Goal: Answer question/provide support: Share knowledge or assist other users

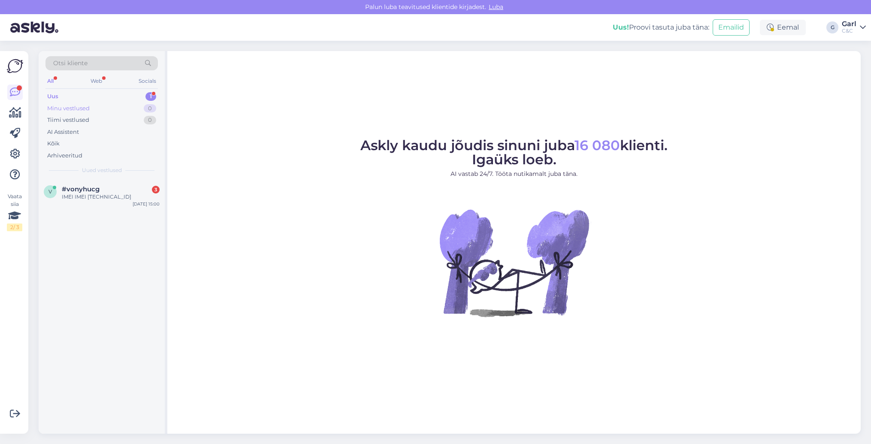
click at [142, 108] on div "Minu vestlused 0" at bounding box center [101, 109] width 112 height 12
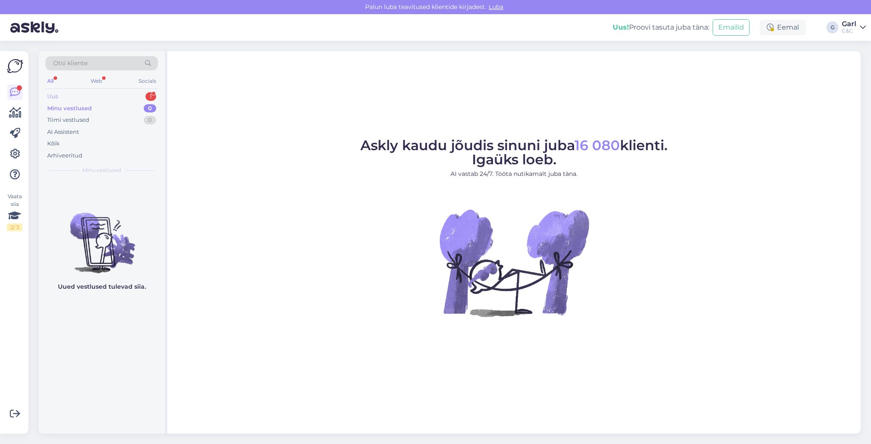
click at [141, 98] on div "Uus 1" at bounding box center [101, 97] width 112 height 12
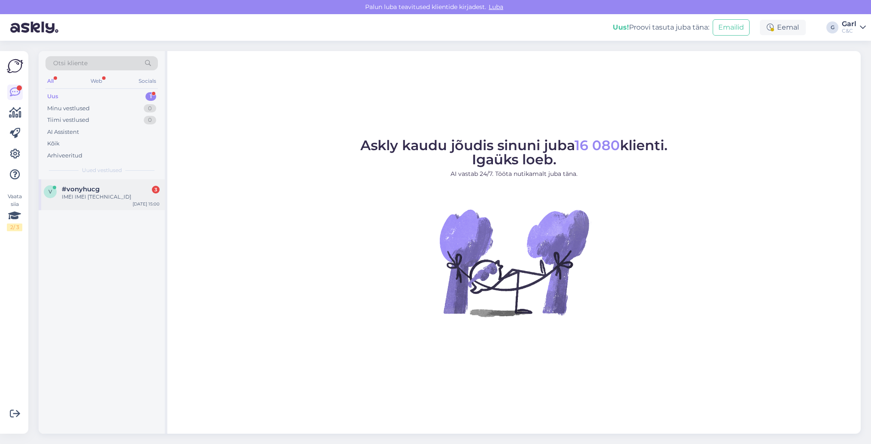
click at [142, 196] on div "IMEI IMEI [TECHNICAL_ID]" at bounding box center [111, 197] width 98 height 8
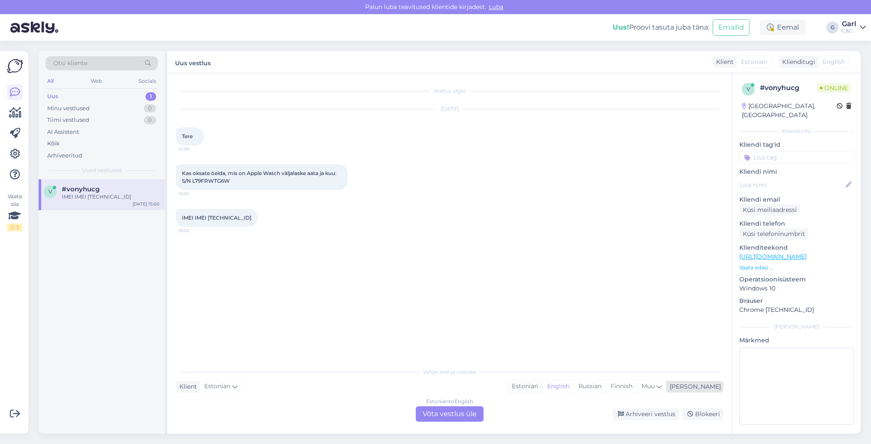
click at [542, 388] on div "Estonian" at bounding box center [525, 386] width 35 height 13
click at [445, 410] on div "Estonian to Estonian Võta vestlus üle" at bounding box center [450, 413] width 68 height 15
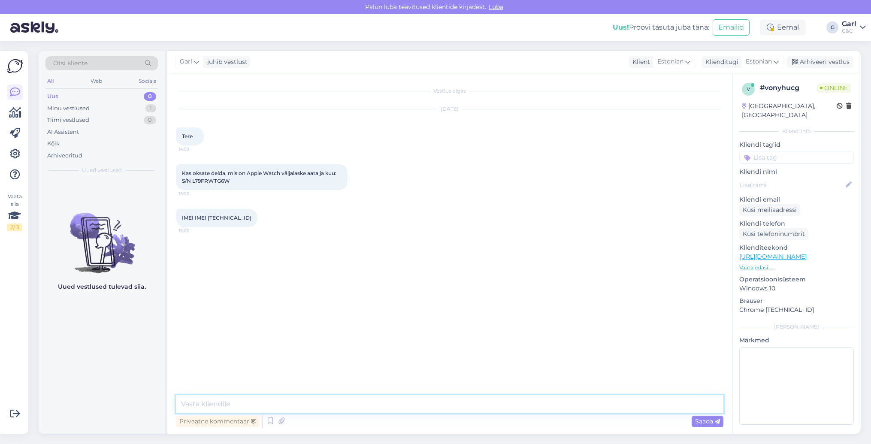
click at [445, 407] on textarea at bounding box center [450, 404] width 548 height 18
type textarea "Tere! Sellist infot meil väljastada ei ole võimalik paraku."
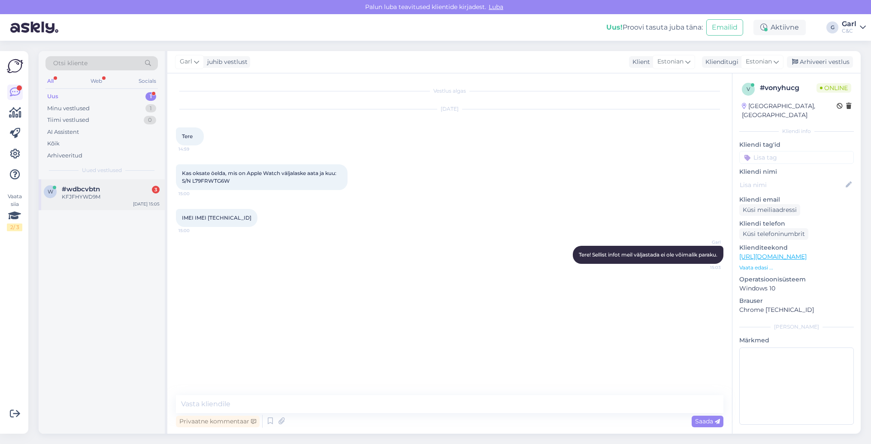
click at [142, 206] on div "[DATE] 15:05" at bounding box center [146, 204] width 27 height 6
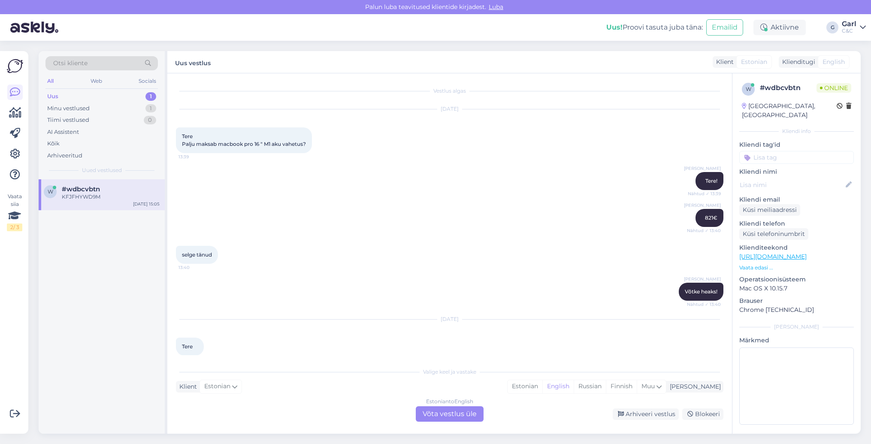
scroll to position [91, 0]
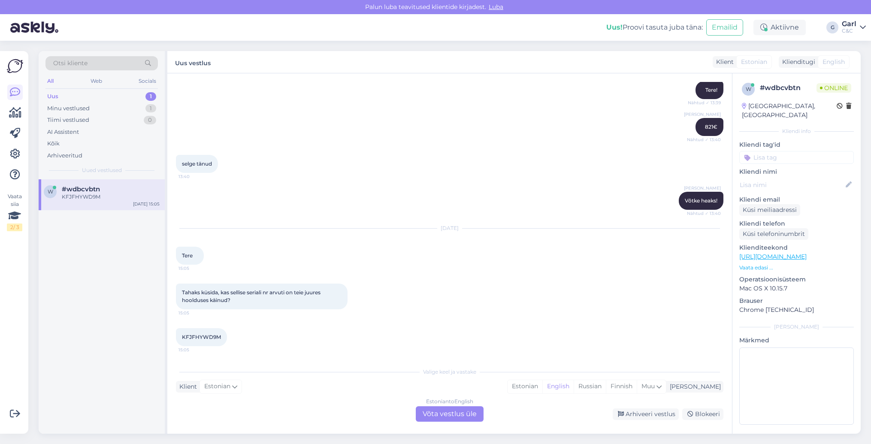
click at [245, 294] on span "Tahaks küsida, kas sellise seriali nr arvuti on teie juures hoolduses käinud?" at bounding box center [252, 296] width 140 height 14
drag, startPoint x: 182, startPoint y: 336, endPoint x: 229, endPoint y: 339, distance: 47.7
click at [227, 339] on div "KFJFHYWD9M 15:05" at bounding box center [201, 337] width 51 height 18
copy div "KFJFHYWD9M 15:05"
click at [542, 388] on div "Estonian" at bounding box center [525, 386] width 35 height 13
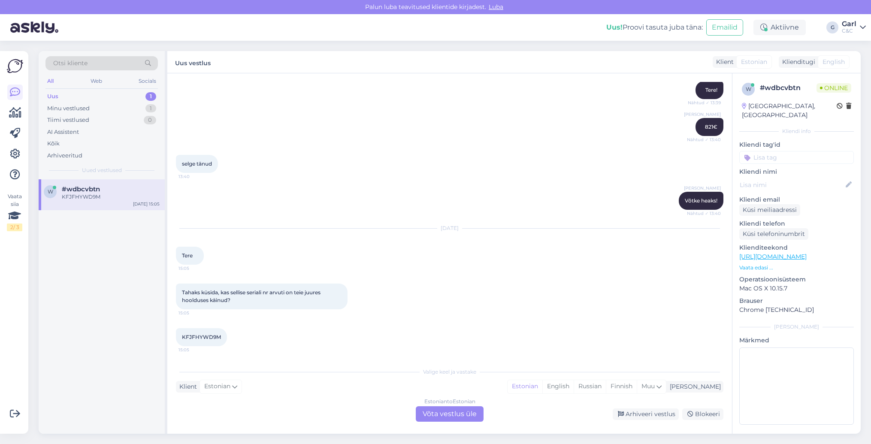
click at [455, 406] on div "Estonian to Estonian Võta vestlus üle" at bounding box center [450, 413] width 68 height 15
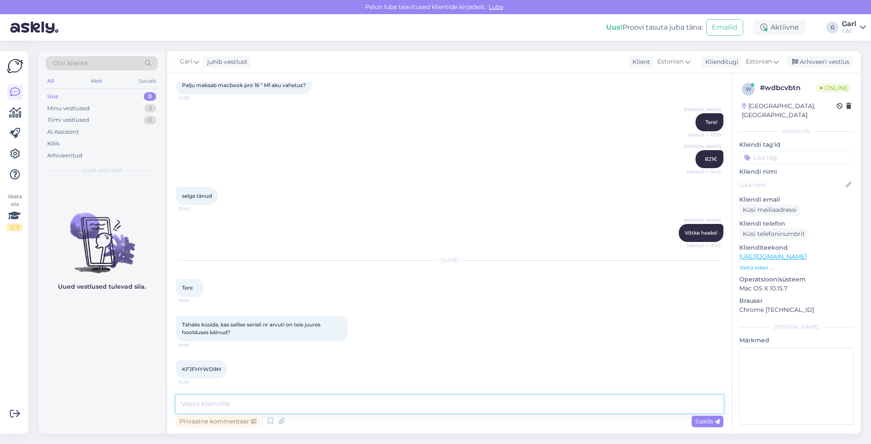
click at [452, 407] on textarea at bounding box center [450, 404] width 548 height 18
type textarea "Tere! Sellist infot meil väljastada ei ole võimalik paraku."
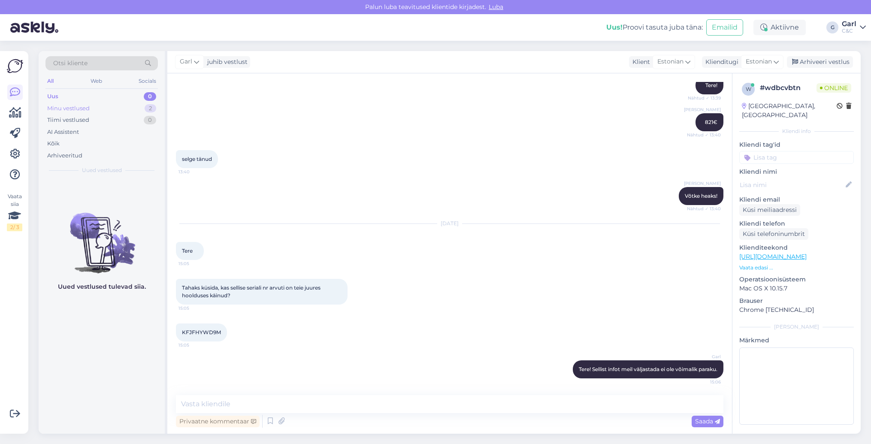
click at [133, 108] on div "Minu vestlused 2" at bounding box center [101, 109] width 112 height 12
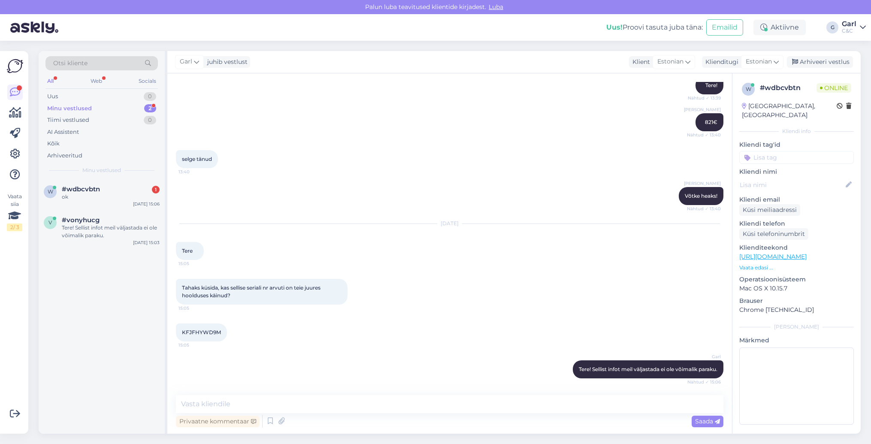
scroll to position [133, 0]
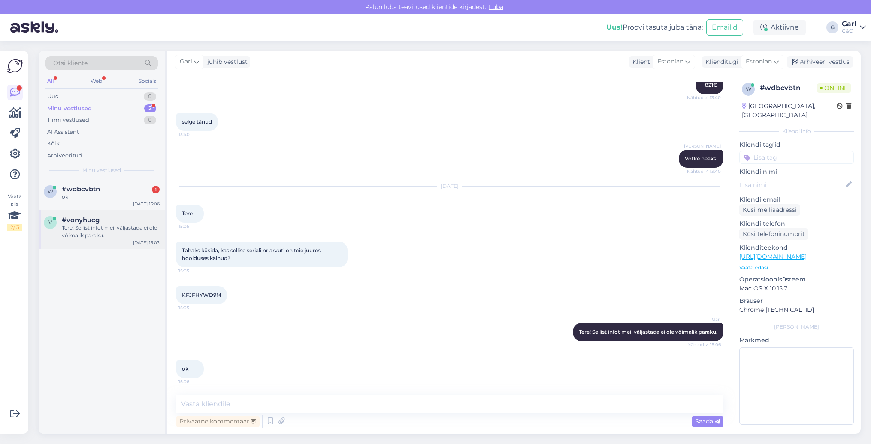
click at [106, 232] on div "Tere! Sellist infot meil väljastada ei ole võimalik paraku." at bounding box center [111, 231] width 98 height 15
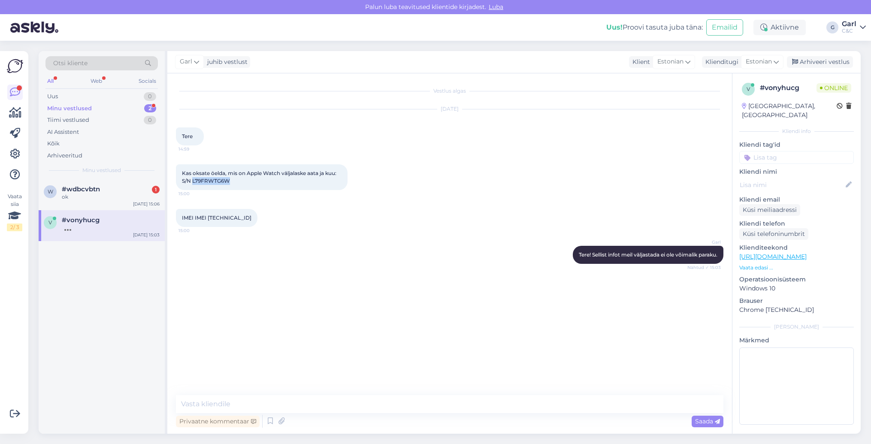
drag, startPoint x: 238, startPoint y: 182, endPoint x: 192, endPoint y: 182, distance: 46.4
click at [192, 182] on div "Kas oksate öelda, mis on Apple Watch väljalaske aata ja kuu: S/N L79FRWTG6W 15:…" at bounding box center [262, 177] width 172 height 26
copy span "L79FRWTG6W"
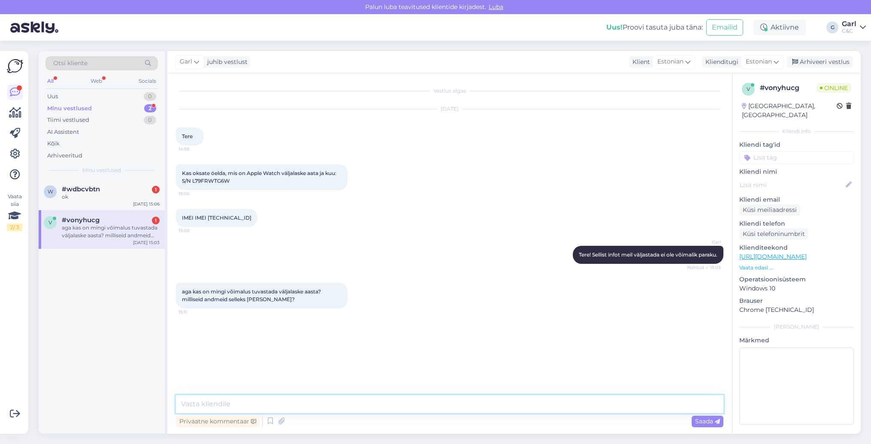
click at [249, 400] on textarea at bounding box center [450, 404] width 548 height 18
type textarea "Väljalaske kuupäeva tuvastada ei ole võimalik. Näha on võimalik [PERSON_NAME] e…"
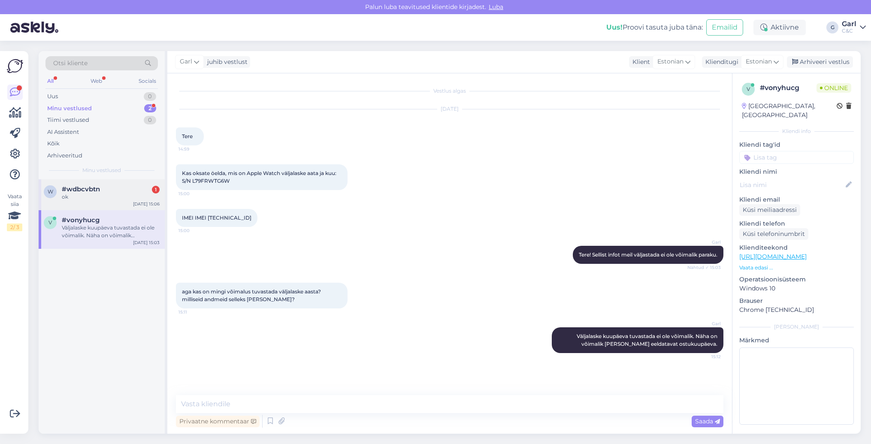
click at [112, 191] on div "#wdbcvbtn 1" at bounding box center [111, 189] width 98 height 8
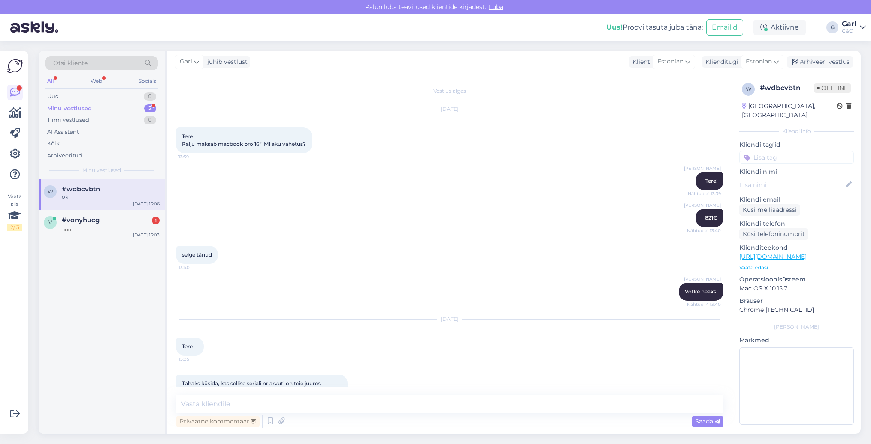
scroll to position [133, 0]
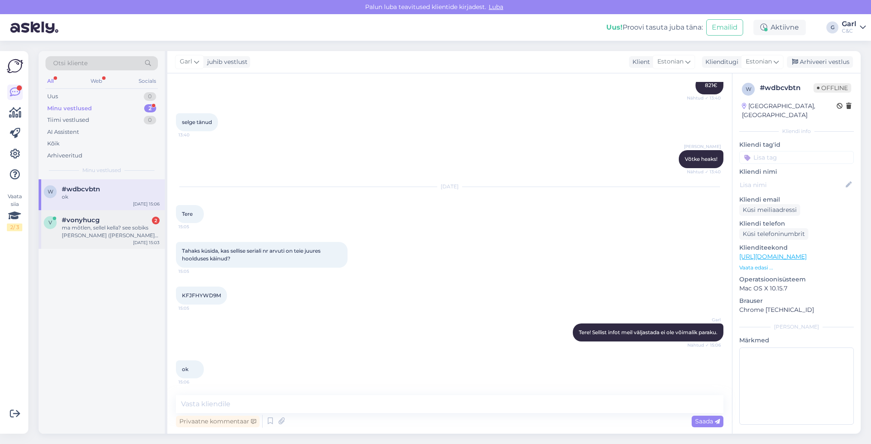
click at [127, 237] on div "ma mõtlen, sellel kella? see sobiks [PERSON_NAME] ([PERSON_NAME] kindlustusselt…" at bounding box center [111, 231] width 98 height 15
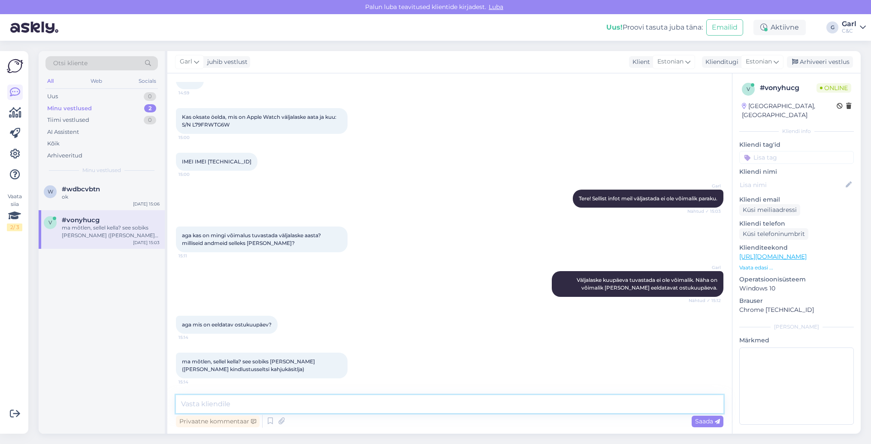
click at [407, 406] on textarea at bounding box center [450, 404] width 548 height 18
type textarea "[PERSON_NAME] eeldatav ostukuupäev on [DATE]."
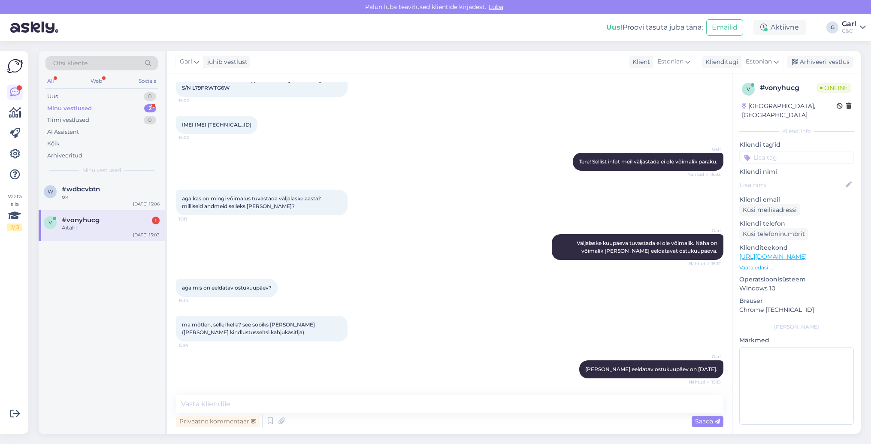
scroll to position [130, 0]
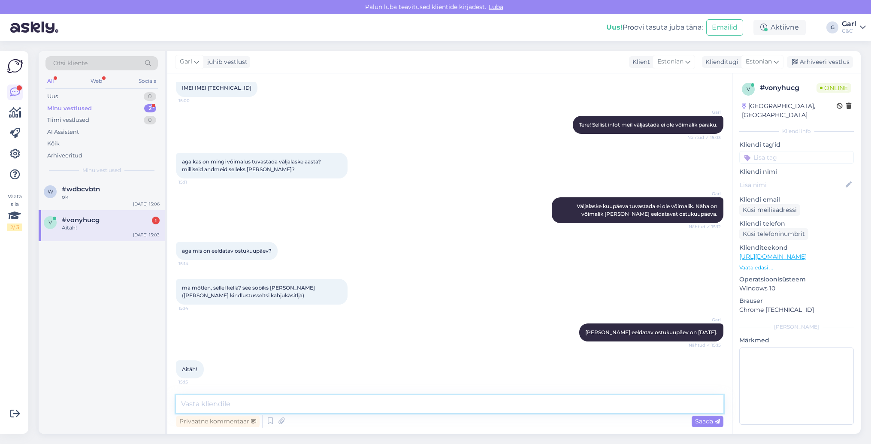
click at [274, 403] on textarea at bounding box center [450, 404] width 548 height 18
type textarea "[PERSON_NAME], võtke heaks!"
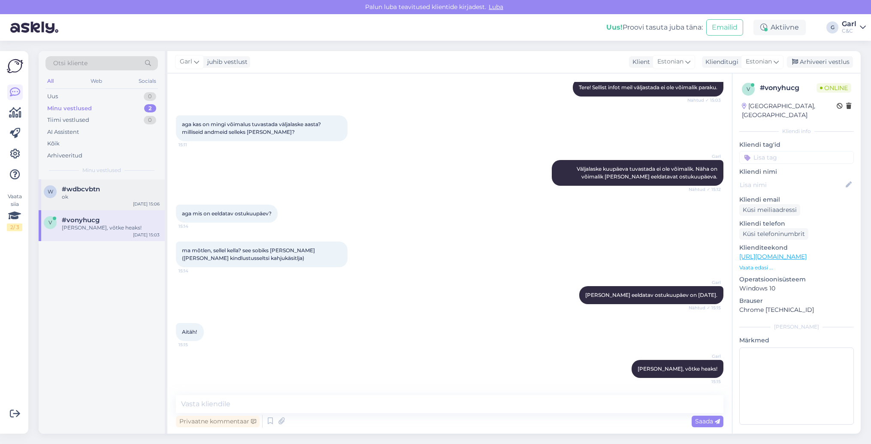
click at [88, 190] on span "#wdbcvbtn" at bounding box center [81, 189] width 38 height 8
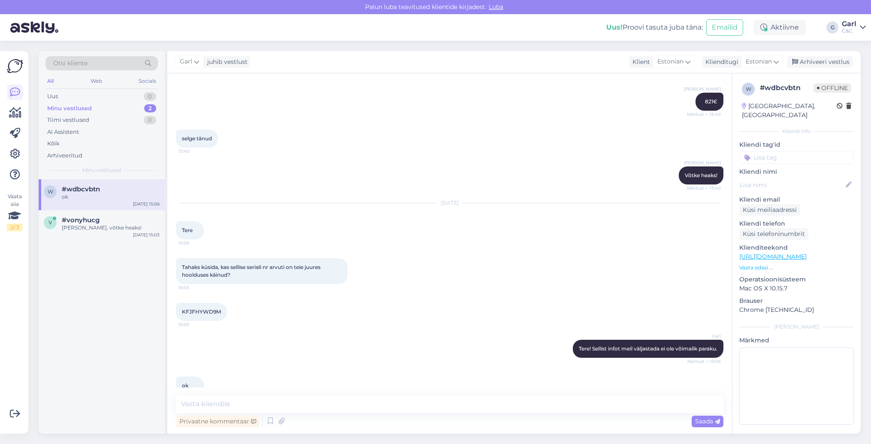
scroll to position [133, 0]
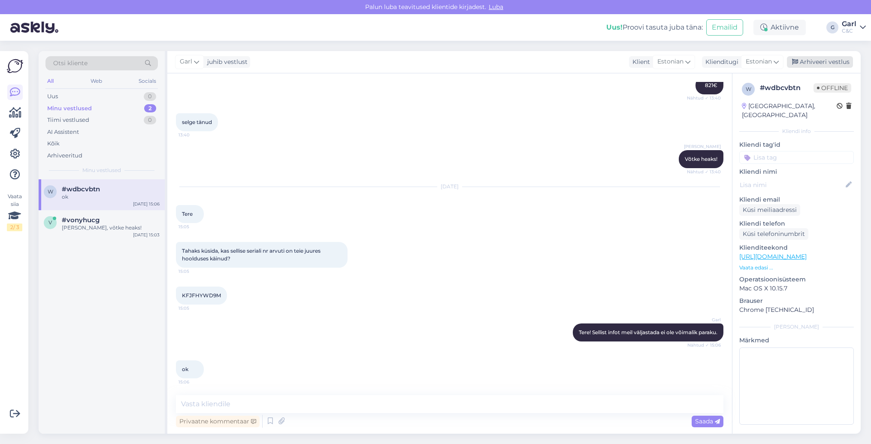
click at [819, 61] on div "Arhiveeri vestlus" at bounding box center [820, 62] width 66 height 12
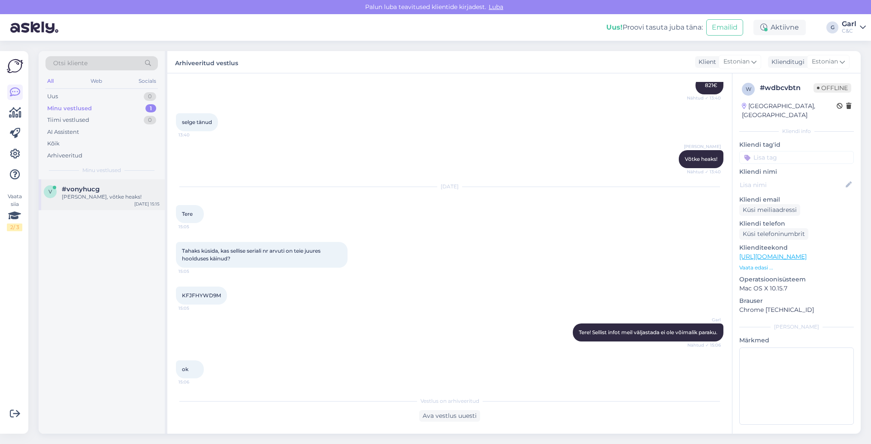
click at [127, 199] on div "[PERSON_NAME], võtke heaks!" at bounding box center [111, 197] width 98 height 8
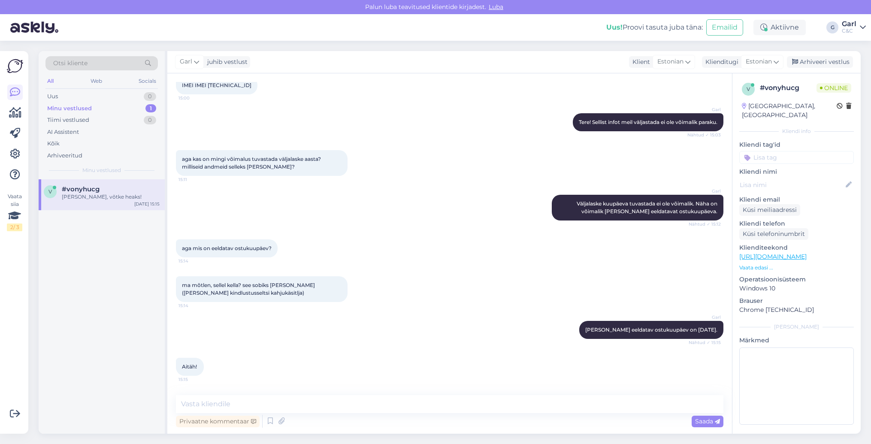
scroll to position [167, 0]
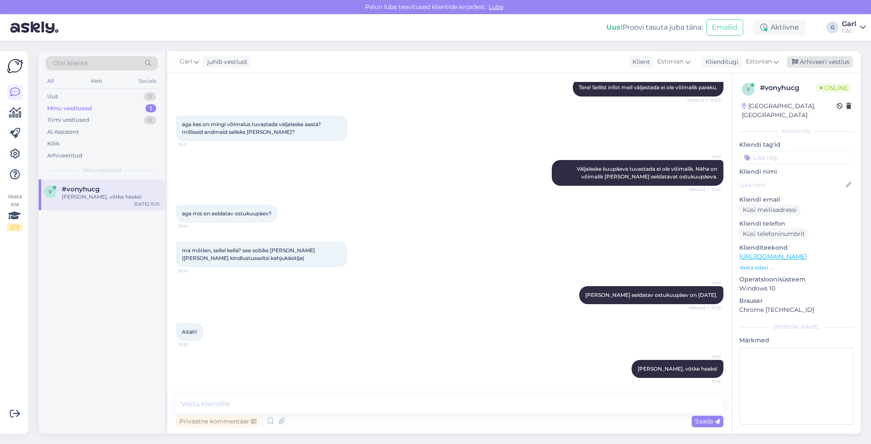
click at [832, 61] on div "Arhiveeri vestlus" at bounding box center [820, 62] width 66 height 12
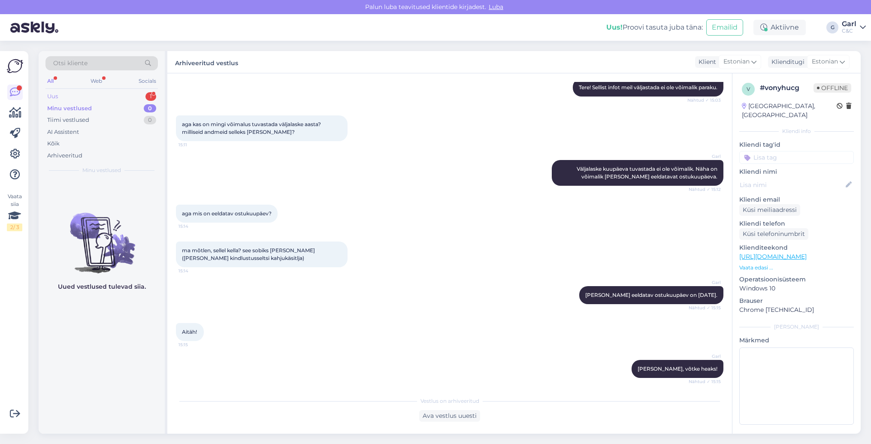
click at [136, 92] on div "Uus 1" at bounding box center [101, 97] width 112 height 12
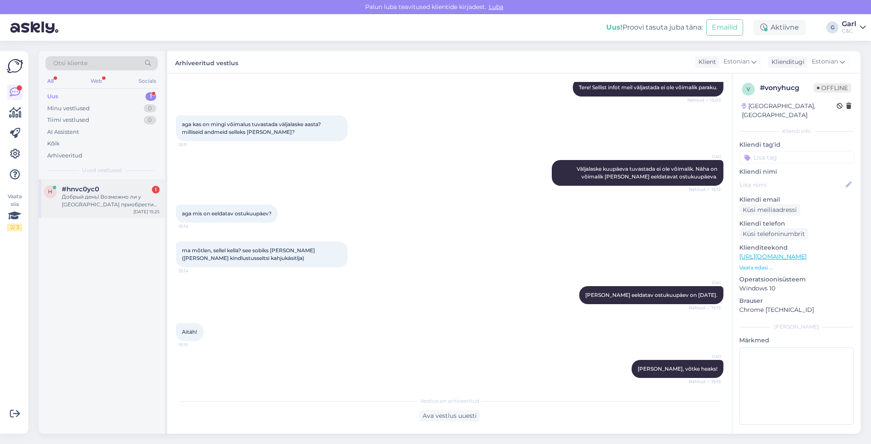
click at [128, 183] on div "h #hnvc0yc0 1 Добрый день! Возможно ли у [GEOGRAPHIC_DATA] приобрести левый нау…" at bounding box center [102, 198] width 126 height 39
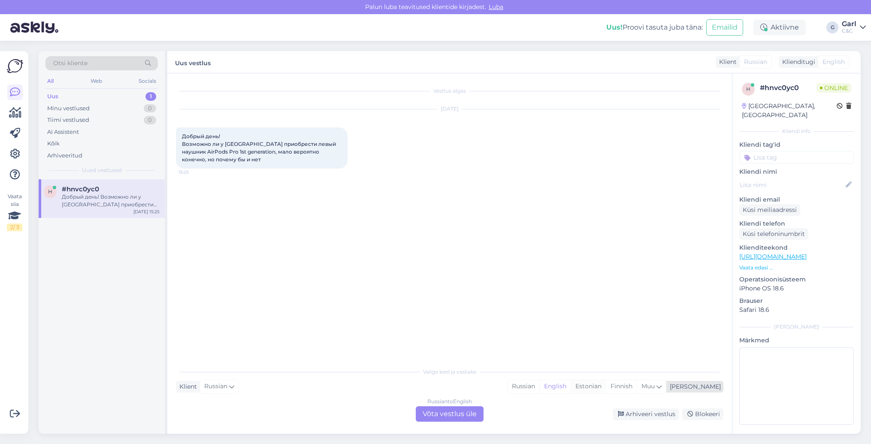
click at [606, 385] on div "Estonian" at bounding box center [588, 386] width 35 height 13
click at [465, 415] on div "Russian to Estonian Võta vestlus üle" at bounding box center [450, 413] width 68 height 15
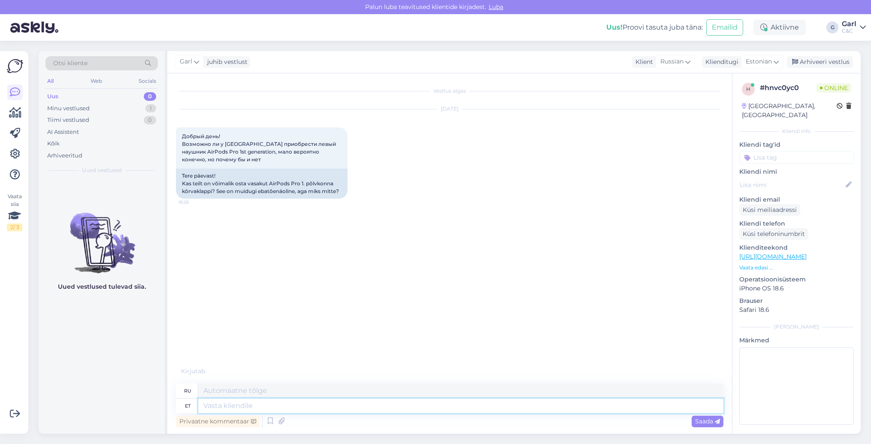
click at [445, 412] on textarea at bounding box center [460, 406] width 525 height 15
click at [270, 422] on icon at bounding box center [270, 421] width 10 height 13
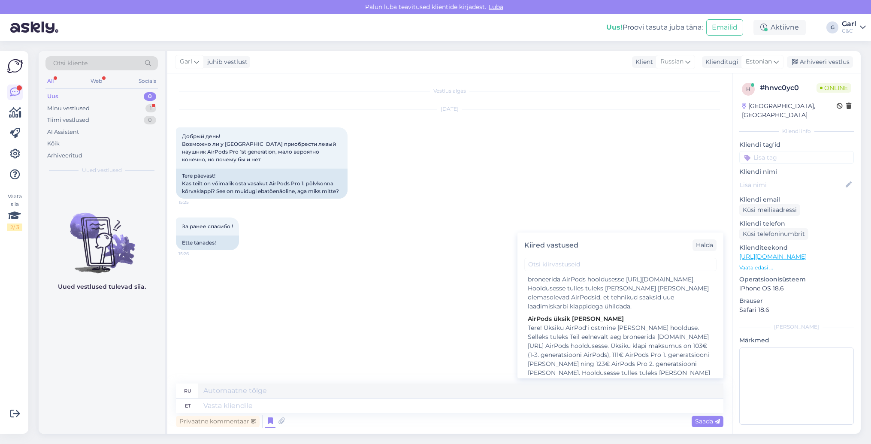
scroll to position [675, 0]
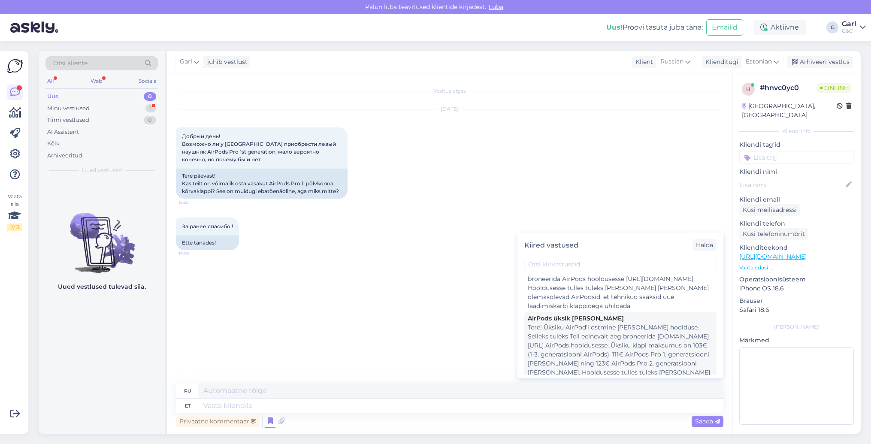
click at [630, 344] on div "Tere! Üksiku AirPod'i ostmine [PERSON_NAME] hoolduse. Selleks tuleks Teil eelne…" at bounding box center [620, 359] width 185 height 72
type textarea "Покупка одного AirPods проходит техническое обслуживание. Для этого вам следует…"
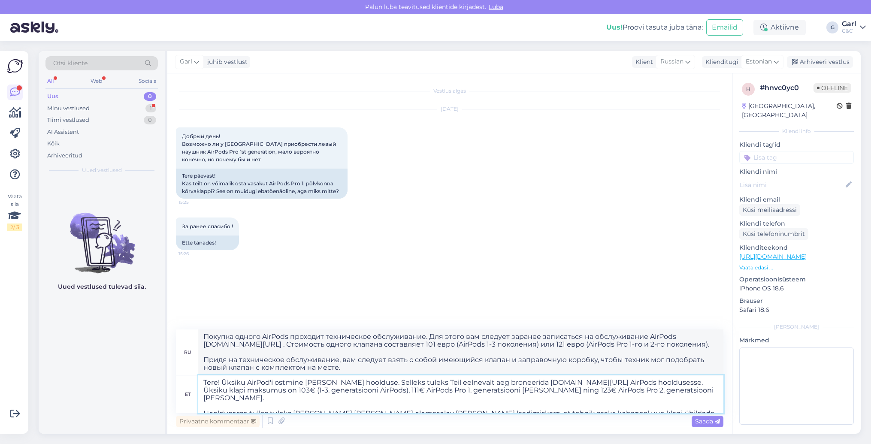
drag, startPoint x: 662, startPoint y: 393, endPoint x: 253, endPoint y: 391, distance: 409.0
click at [253, 391] on textarea "Tere! Üksiku AirPod'i ostmine [PERSON_NAME] hoolduse. Selleks tuleks Teil eelne…" at bounding box center [460, 395] width 525 height 38
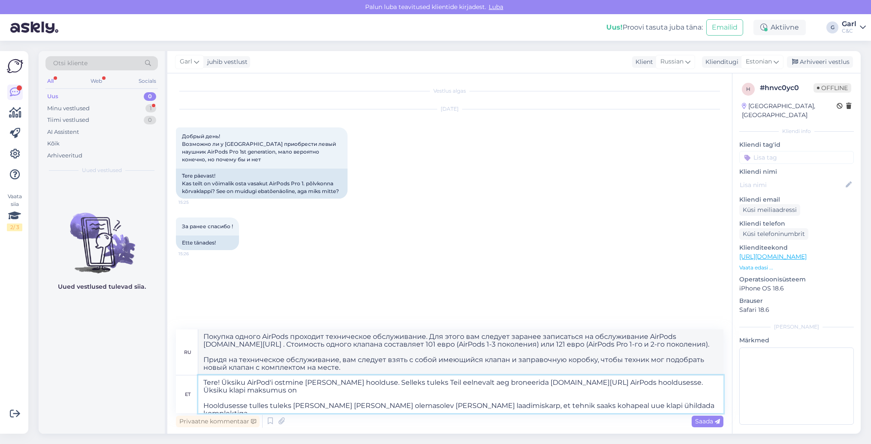
type textarea "Tere! Üksiku AirPod'i ostmine [PERSON_NAME] hoolduse. Selleks tuleks Teil eelne…"
type textarea "Здравствуйте! Покупка одного наушника AirPods требует обслуживания. Для этого н…"
type textarea "Tere! Üksiku AirPod'i ostmine [PERSON_NAME] hoolduse. Selleks tuleks Teil eelne…"
type textarea "Здравствуйте! Покупка одного наушника AirPod требует обслуживания. Для этого не…"
type textarea "Tere! Üksiku AirPod'i ostmine [PERSON_NAME] hoolduse. Selleks tuleks Teil eelne…"
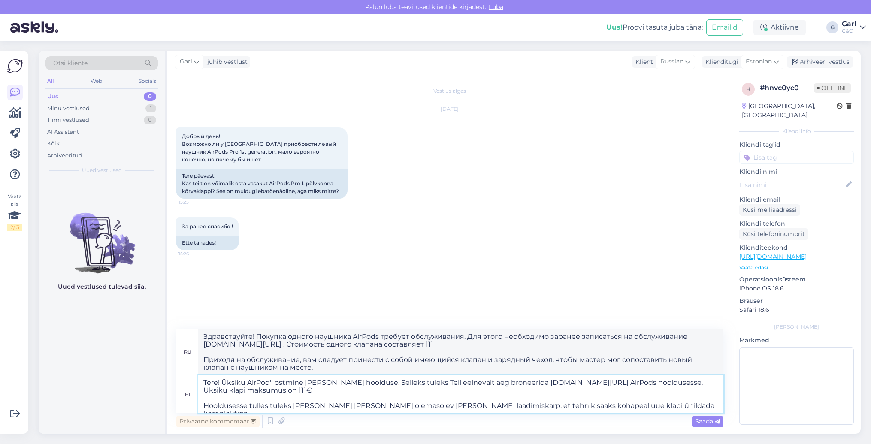
type textarea "Здравствуйте! Покупка одного наушника AirPod требует обслуживания. Для этого не…"
type textarea "Tere! Üksiku AirPod'i ostmine [PERSON_NAME] hoolduse. Selleks tuleks Teil eelne…"
type textarea "Здравствуйте! Покупка одного наушника AirPods требует обслуживания. Для этого н…"
type textarea "Tere! Üksiku AirPod'i ostmine [PERSON_NAME] hoolduse. Selleks tuleks Teil eelne…"
type textarea "Здравствуйте! Покупка одного наушника AirPod требует обслуживания. Для этого не…"
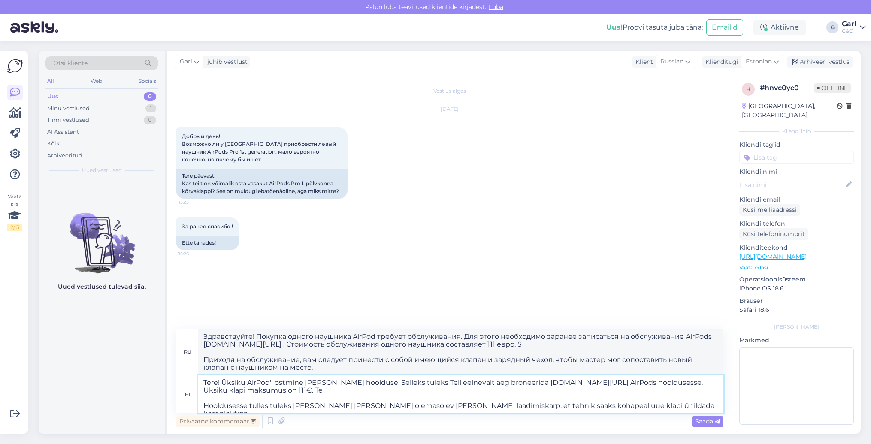
type textarea "Tere! Üksiku AirPod'i ostmine [PERSON_NAME] hoolduse. Selleks tuleks Teil eelne…"
type textarea "Здравствуйте! Покупка одного наушника AirPods требует обслуживания. Для этого н…"
type textarea "Tere! Üksiku AirPod'i ostmine [PERSON_NAME] hoolduse. Selleks tuleks Teil eelne…"
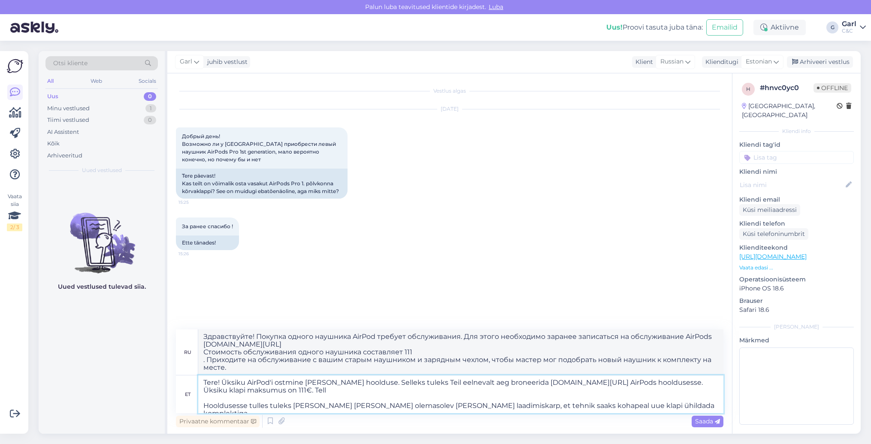
type textarea "Здравствуйте! Покупка одного наушника AirPod требует обслуживания. Для этого не…"
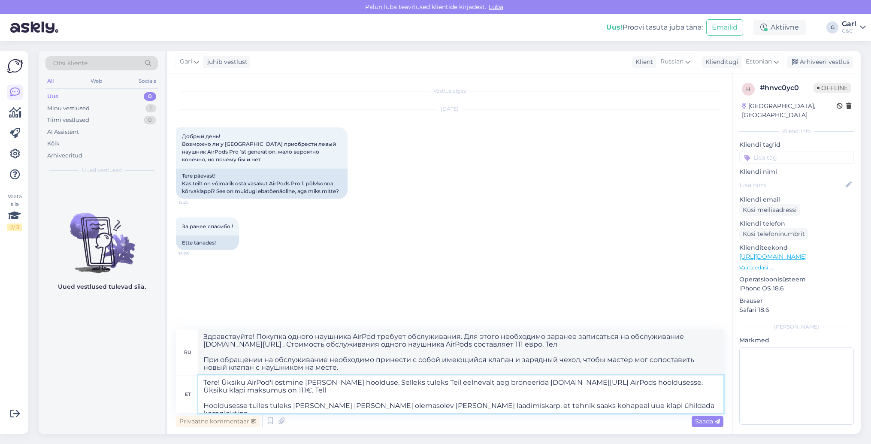
type textarea "Tere! Üksiku AirPod'i ostmine [PERSON_NAME] hoolduse. Selleks tuleks Teil eelne…"
type textarea "Здравствуйте! Покупка одного наушника AirPod требует обслуживания. Для этого не…"
type textarea "Tere! Üksiku AirPod'i ostmine [PERSON_NAME] hoolduse. Selleks tuleks Teil eelne…"
type textarea "Здравствуйте! Покупка одного наушника AirPod требует обслуживания. Для этого не…"
type textarea "Tere! Üksiku AirPod'i ostmine [PERSON_NAME] hoolduse. Selleks tuleks Teil eelne…"
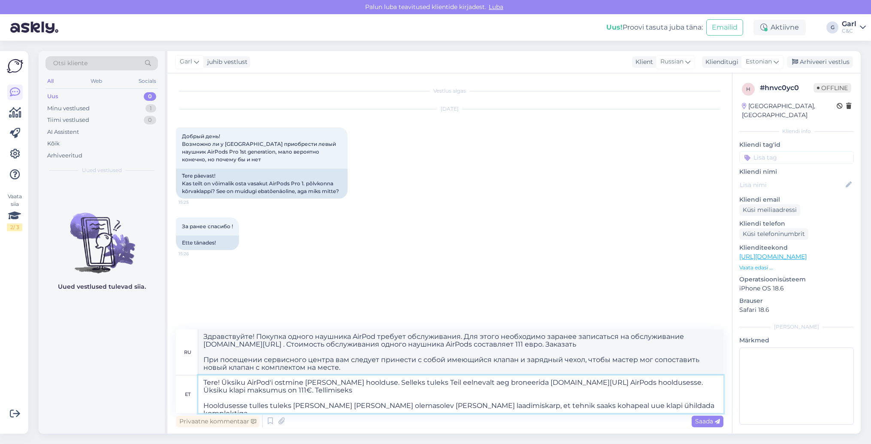
type textarea "Здравствуйте! Покупка одного наушника AirPod требует обслуживания. Для этого не…"
type textarea "Tere! Üksiku AirPod'i ostmine [PERSON_NAME] hoolduse. Selleks tuleks Teil eelne…"
type textarea "Здравствуйте! Покупка одного наушника AirPod требует обслуживания. Для этого не…"
type textarea "Tere! Üksiku AirPod'i ostmine [PERSON_NAME] hoolduse. Selleks tuleks Teil eelne…"
type textarea "Здравствуйте! Покупка одного наушника AirPod требует обслуживания. Для этого не…"
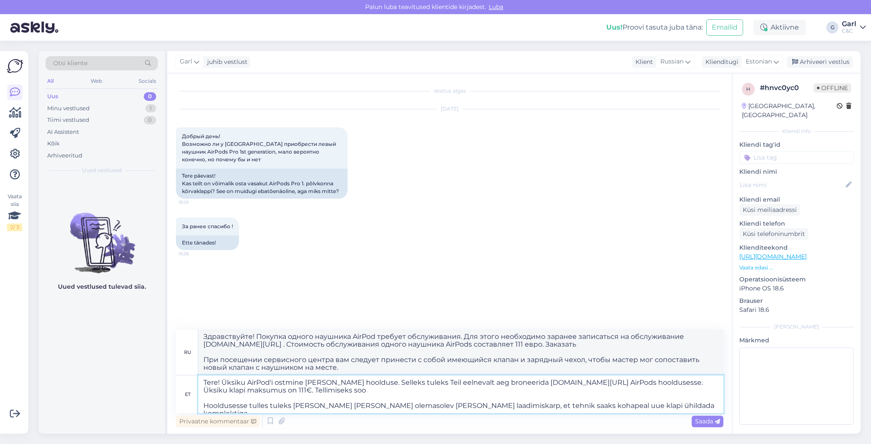
type textarea "Tere! Üksiku AirPod'i ostmine [PERSON_NAME] hoolduse. Selleks tuleks Teil eelne…"
type textarea "Здравствуйте! Покупка одного наушника AirPod требует обслуживания. Для этого не…"
type textarea "Tere! Üksiku AirPod'i ostmine [PERSON_NAME] hoolduse. Selleks tuleks Teil eelne…"
type textarea "Здравствуйте! Покупка одного наушника AirPod требует обслуживания. Для этого не…"
type textarea "Tere! Üksiku AirPod'i ostmine [PERSON_NAME] hoolduse. Selleks tuleks Teil eelne…"
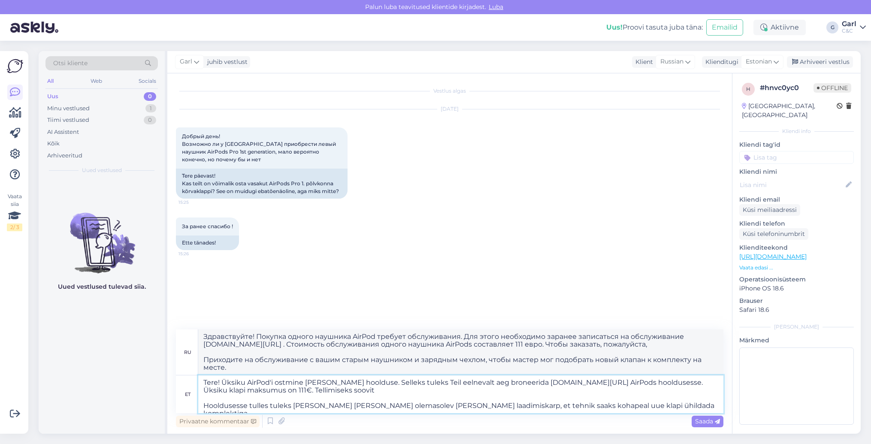
type textarea "Здравствуйте! Покупка одного наушника AirPod требует обслуживания. Для этого не…"
type textarea "Tere! Üksiku AirPod'i ostmine [PERSON_NAME] hoolduse. Selleks tuleks Teil eelne…"
type textarea "Здравствуйте! Покупка одного наушника AirPod требует обслуживания. Для этого не…"
type textarea "Tere! Üksiku AirPod'i ostmine [PERSON_NAME] hoolduse. Selleks tuleks Teil eelne…"
type textarea "Здравствуйте! Покупка одного наушника AirPod требует обслуживания. Для этого не…"
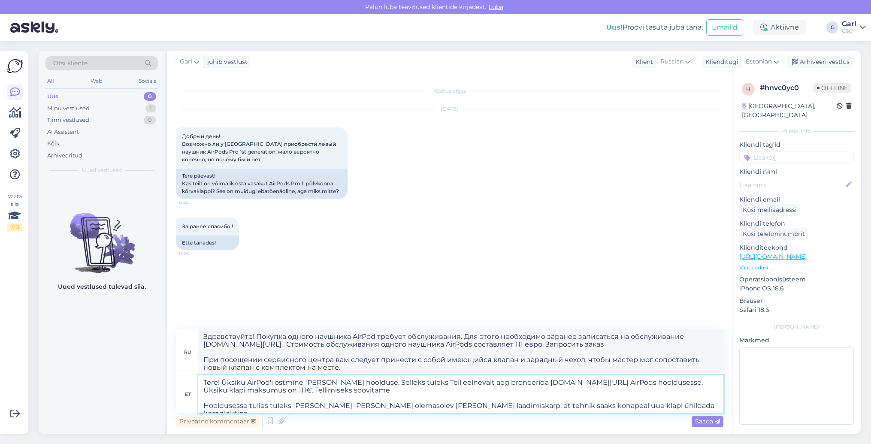
type textarea "Tere! Üksiku AirPod'i ostmine [PERSON_NAME] hoolduse. Selleks tuleks Teil eelne…"
type textarea "Здравствуйте! При покупке одного наушника AirPods требуется обслуживание. Для э…"
type textarea "Tere! Üksiku AirPod'i ostmine [PERSON_NAME] hoolduse. Selleks tuleks Teil eelne…"
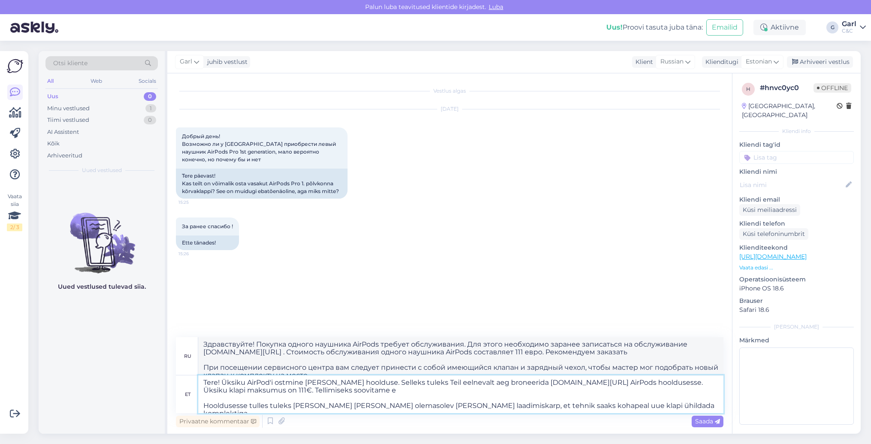
type textarea "Здравствуйте! Покупка одного наушника AirPod требует обслуживания. Для этого не…"
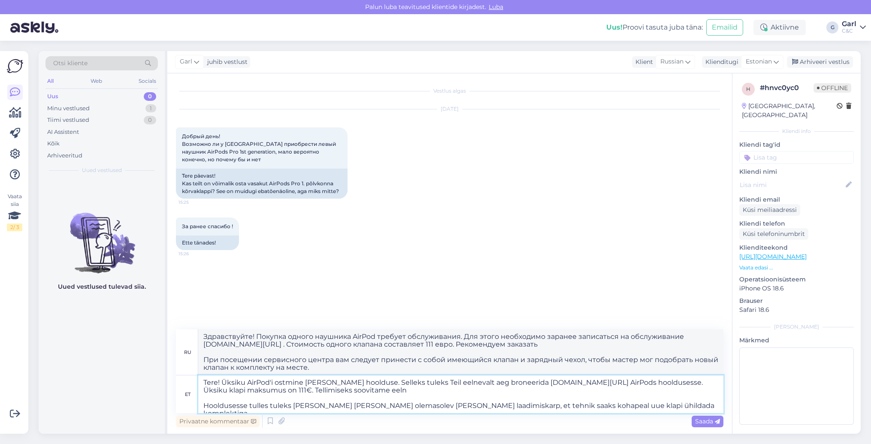
type textarea "Tere! Üksiku AirPod'i ostmine [PERSON_NAME] hoolduse. Selleks tuleks Teil eelne…"
type textarea "Здравствуйте! Покупка одного наушника AirPod требует обслуживания. Для этого не…"
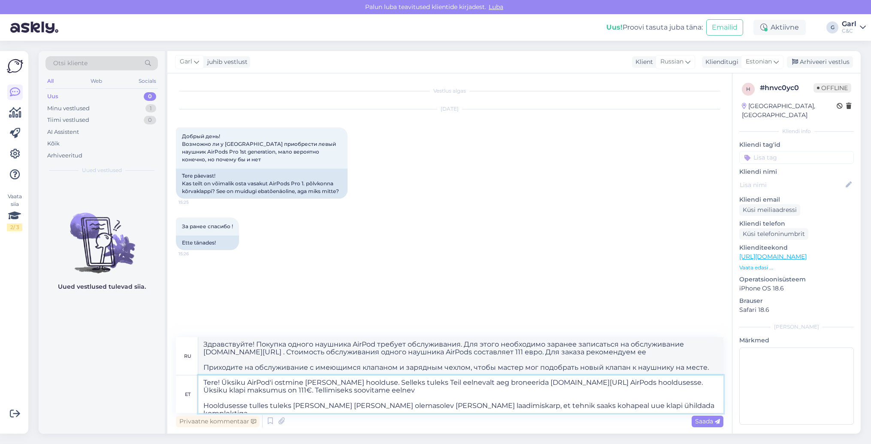
type textarea "Tere! Üksiku AirPod'i ostmine [PERSON_NAME] hoolduse. Selleks tuleks Teil eelne…"
type textarea "Здравствуйте! Покупка одного наушника AirPod требует обслуживания. Для этого не…"
type textarea "Tere! Üksiku AirPod'i ostmine [PERSON_NAME] hoolduse. Selleks tuleks Teil eelne…"
type textarea "Здравствуйте! Покупка одного наушника AirPod требует обслуживания. Для этого не…"
type textarea "Tere! Üksiku AirPod'i ostmine [PERSON_NAME] hoolduse. Selleks tuleks Teil eelne…"
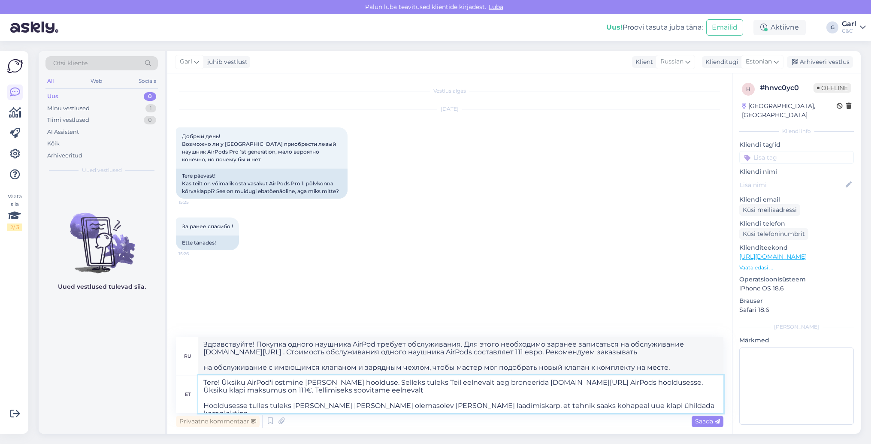
type textarea "Здравствуйте! Покупка одного наушника AirPod требует обслуживания. Для этого не…"
type textarea "Tere! Üksiku AirPod'i ostmine [PERSON_NAME] hoolduse. Selleks tuleks Teil eelne…"
type textarea "Здравствуйте! Покупка одного наушника AirPod требует обслуживания. Для этого не…"
type textarea "Tere! Üksiku AirPod'i ostmine [PERSON_NAME] hoolduse. Selleks tuleks Teil eelne…"
type textarea "Здравствуйте! Покупка одного наушника AirPod требует обслуживания. Для этого не…"
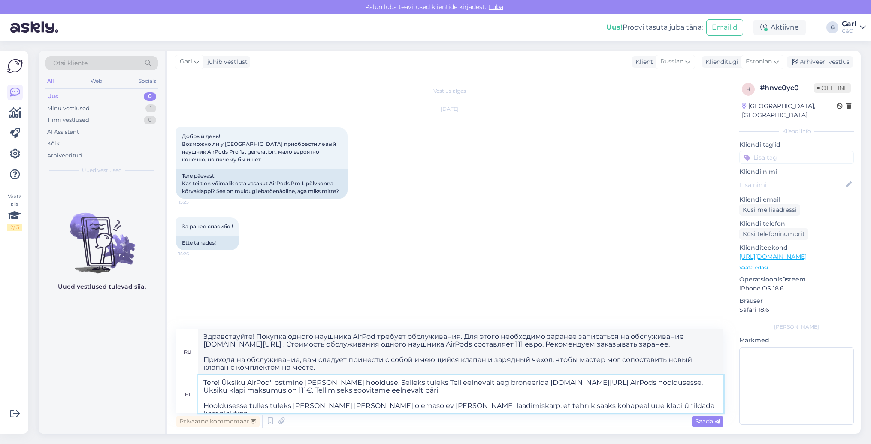
type textarea "Tere! Üksiku AirPod'i ostmine [PERSON_NAME] hoolduse. Selleks tuleks Teil eelne…"
type textarea "Здравствуйте! Покупка одного наушника AirPod требует обслуживания. Для этого не…"
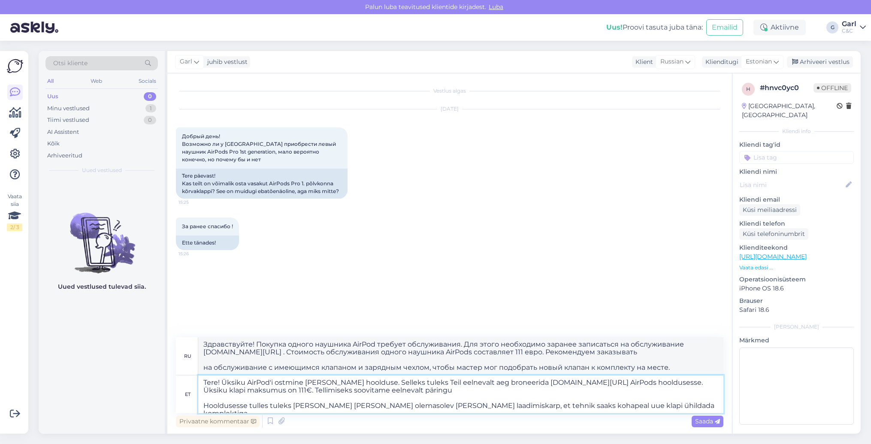
type textarea "Tere! Üksiku AirPod'i ostmine [PERSON_NAME] hoolduse. Selleks tuleks Teil eelne…"
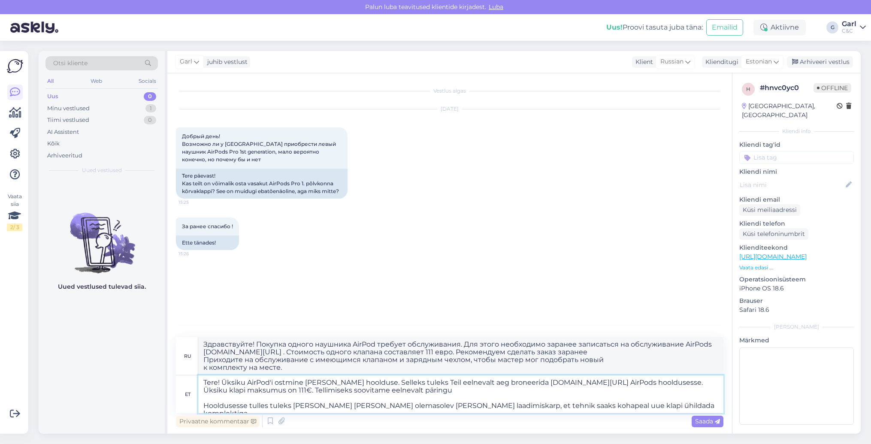
type textarea "Здравствуйте! Покупка одного наушника AirPod требует обслуживания. Для этого не…"
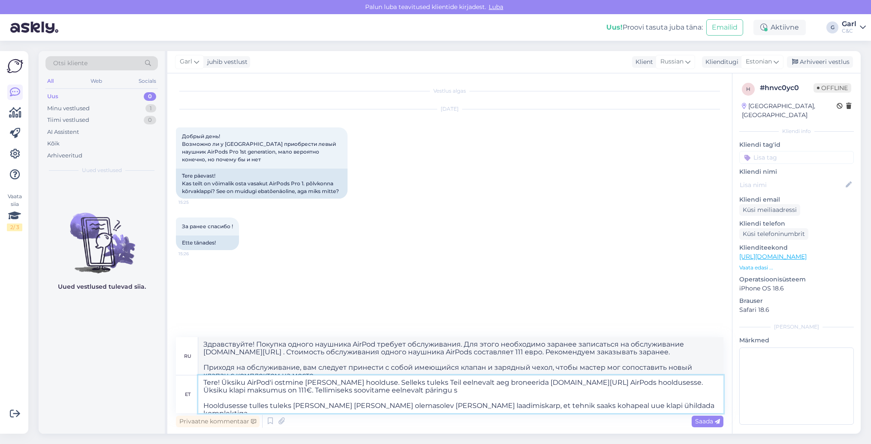
type textarea "Tere! Üksiku AirPod'i ostmine [PERSON_NAME] hoolduse. Selleks tuleks Teil eelne…"
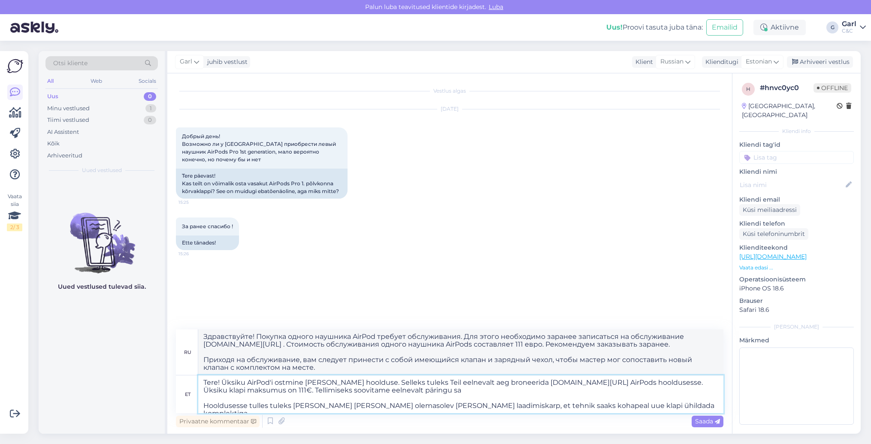
type textarea "Здравствуйте! Покупка одного наушника AirPod требует обслуживания. Для этого не…"
type textarea "Tere! Üksiku AirPod'i ostmine [PERSON_NAME] hoolduse. Selleks tuleks Teil eelne…"
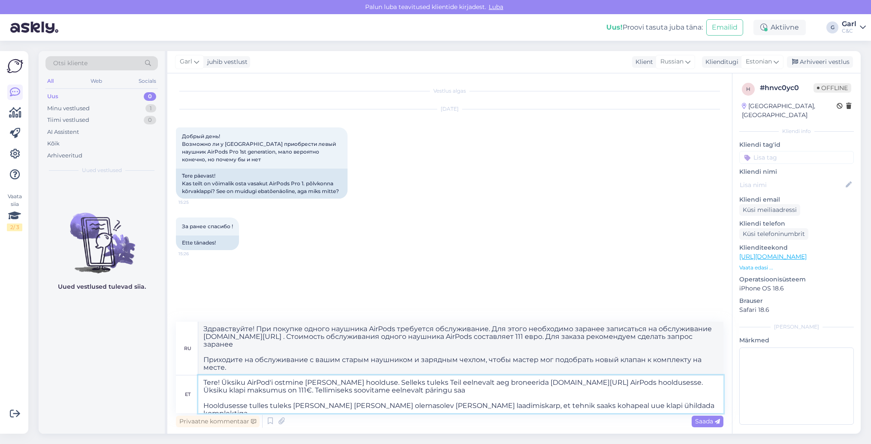
type textarea "Здравствуйте! Покупка одного наушника AirPod требует обслуживания. Для этого не…"
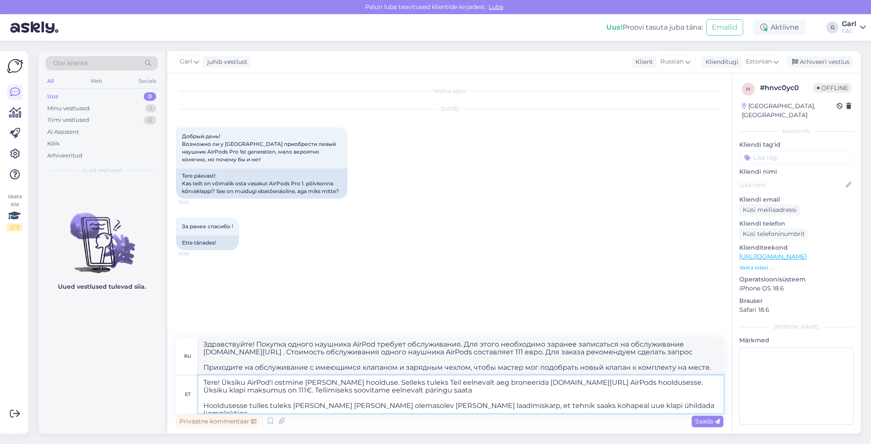
type textarea "Tere! Üksiku AirPod'i ostmine [PERSON_NAME] hoolduse. Selleks tuleks Teil eelne…"
type textarea "Здравствуйте! При покупке одного наушника AirPods требуется обслуживание. Для э…"
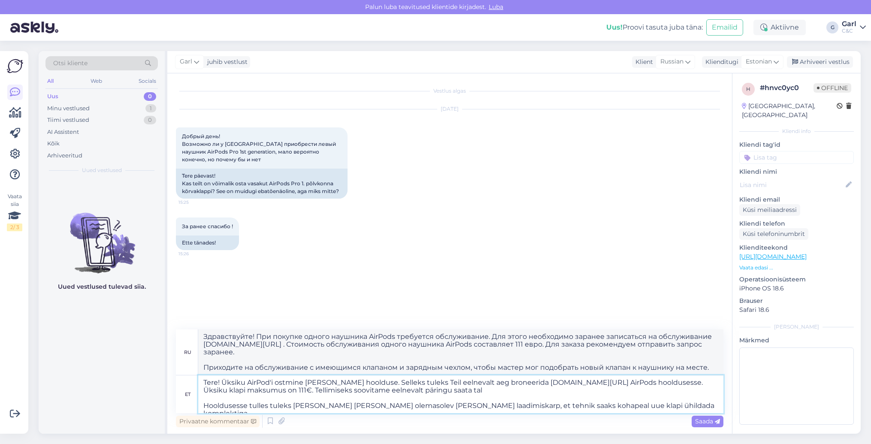
type textarea "Tere! Üksiku AirPod'i ostmine [PERSON_NAME] hoolduse. Selleks tuleks Teil eelne…"
type textarea "Здравствуйте! При покупке одного наушника AirPods требуется обслуживание. Для э…"
type textarea "Tere! Üksiku AirPod'i ostmine [PERSON_NAME] hoolduse. Selleks tuleks Teil eelne…"
type textarea "Здравствуйте! Покупка одного наушника AirPod требует обслуживания. Для этого не…"
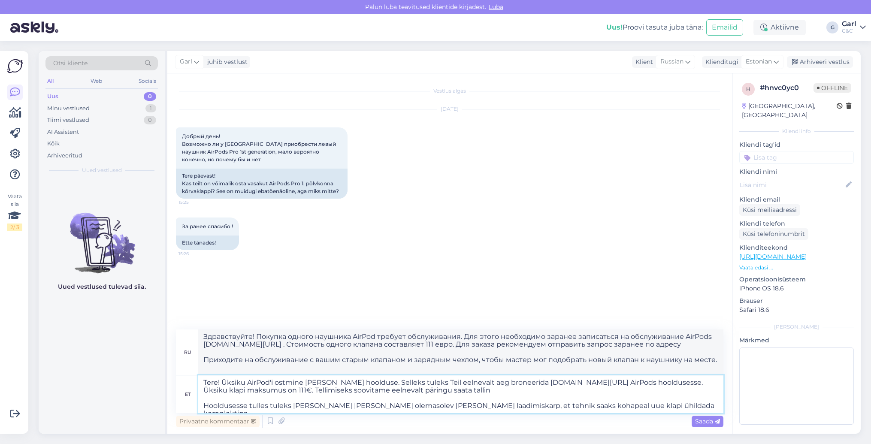
type textarea "Tere! Üksiku AirPod'i ostmine [PERSON_NAME] hoolduse. Selleks tuleks Teil eelne…"
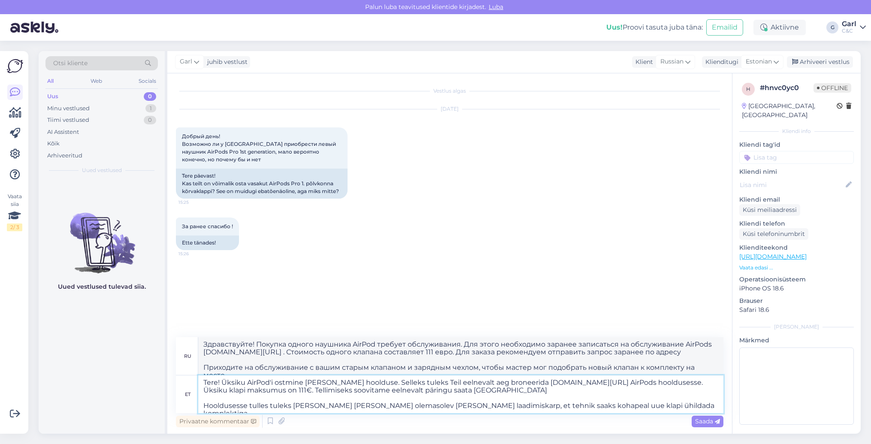
type textarea "Здравствуйте! При покупке одного наушника AirPods требуется обслуживание. Для э…"
type textarea "Tere! Üksiku AirPod'i ostmine [PERSON_NAME] hoolduse. Selleks tuleks Teil eelne…"
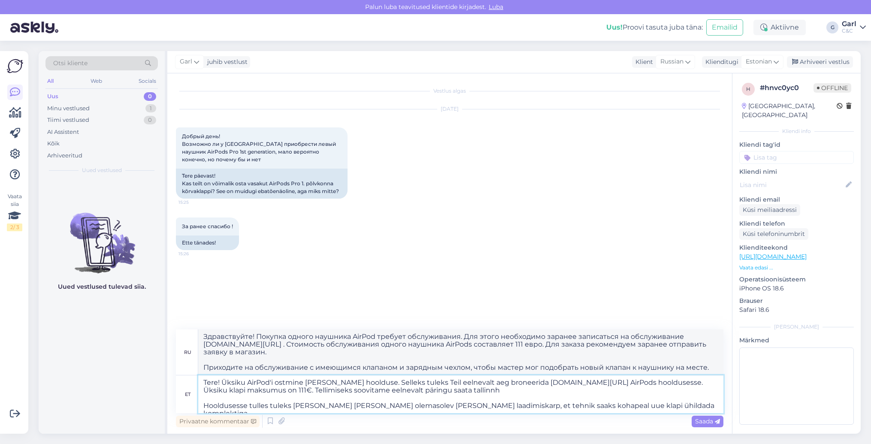
type textarea "Здравствуйте! Покупка одного наушника AirPod требует обслуживания. Для этого не…"
type textarea "Tere! Üksiku AirPod'i ostmine [PERSON_NAME] hoolduse. Selleks tuleks Teil eelne…"
type textarea "Здравствуйте! Покупка одного наушника AirPod требует обслуживания. Для этого не…"
type textarea "Tere! Üksiku AirPod'i ostmine [PERSON_NAME] hoolduse. Selleks tuleks Teil eelne…"
type textarea "Здравствуйте! Покупка одного наушника AirPod требует обслуживания. Для этого не…"
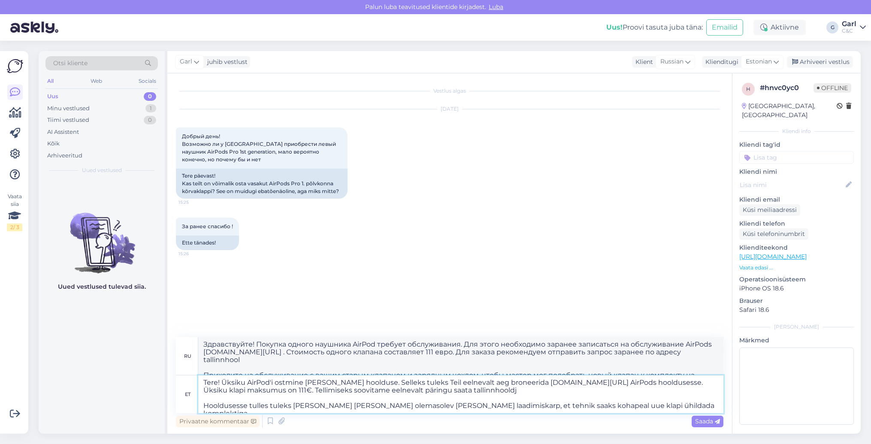
type textarea "Tere! Üksiku AirPod'i ostmine [PERSON_NAME] hoolduse. Selleks tuleks Teil eelne…"
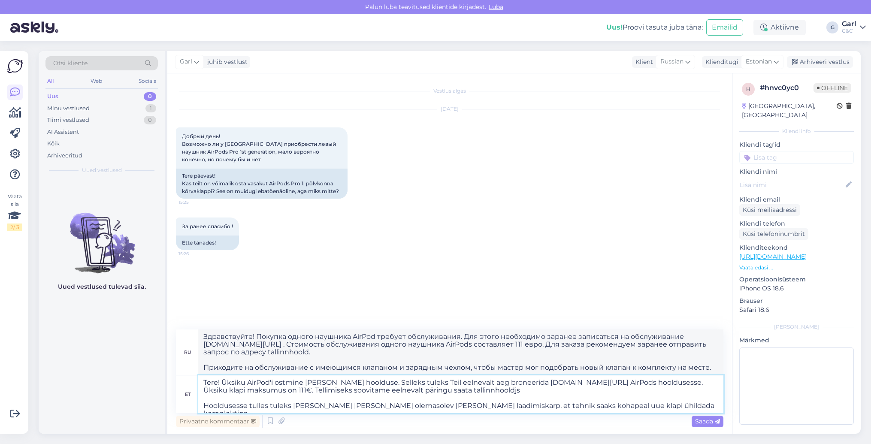
type textarea "Здравствуйте! Покупка одного наушника AirPod требует обслуживания. Для этого не…"
type textarea "Tere! Üksiku AirPod'i ostmine [PERSON_NAME] hoolduse. Selleks tuleks Teil eelne…"
type textarea "Здравствуйте! Покупка одного наушника AirPod требует обслуживания. Для этого не…"
type textarea "Tere! Üksiku AirPod'i ostmine [PERSON_NAME] hoolduse. Selleks tuleks Teil eelne…"
type textarea "Здравствуйте! Покупка одного наушника AirPod требует обслуживания. Для этого не…"
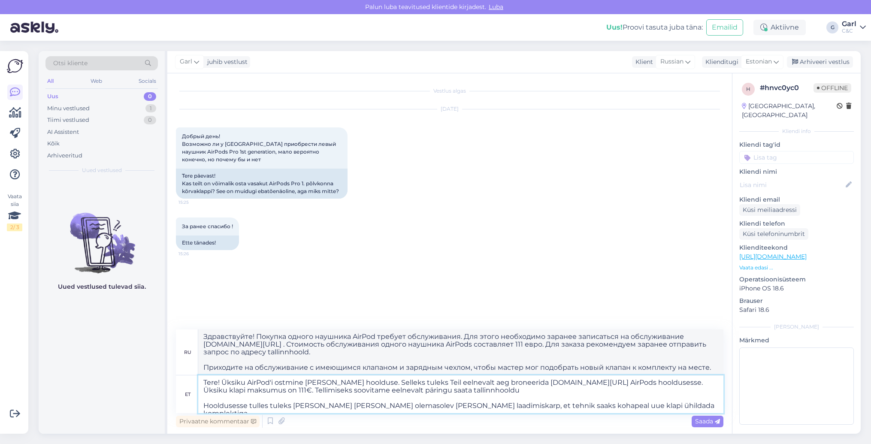
type textarea "Tere! Üksiku AirPod'i ostmine [PERSON_NAME] hoolduse. Selleks tuleks Teil eelne…"
type textarea "Здравствуйте! Покупка одного наушника AirPod требует обслуживания. Для этого не…"
type textarea "Tere! Üksiku AirPod'i ostmine [PERSON_NAME] hoolduse. Selleks tuleks Teil eelne…"
type textarea "Здравствуйте! Покупка одного наушника AirPod требует обслуживания. Для этого не…"
type textarea "Tere! Üksiku AirPod'i ostmine [PERSON_NAME] hoolduse. Selleks tuleks Teil eelne…"
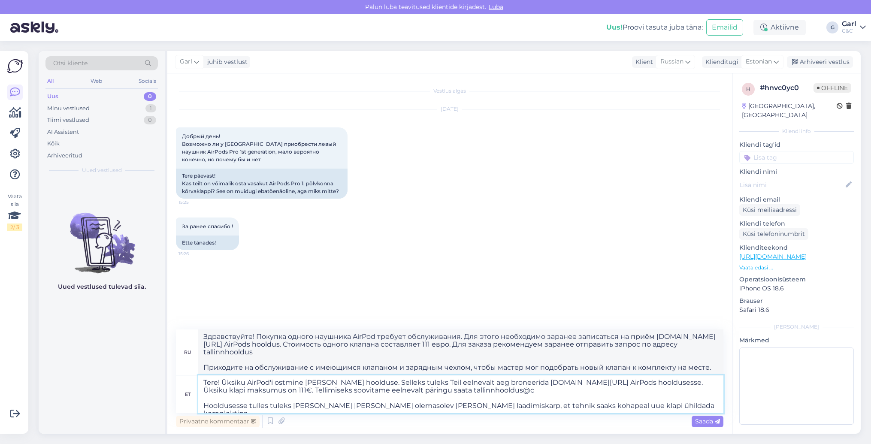
type textarea "Здравствуйте! Покупка одного наушника AirPod требует обслуживания. Для этого не…"
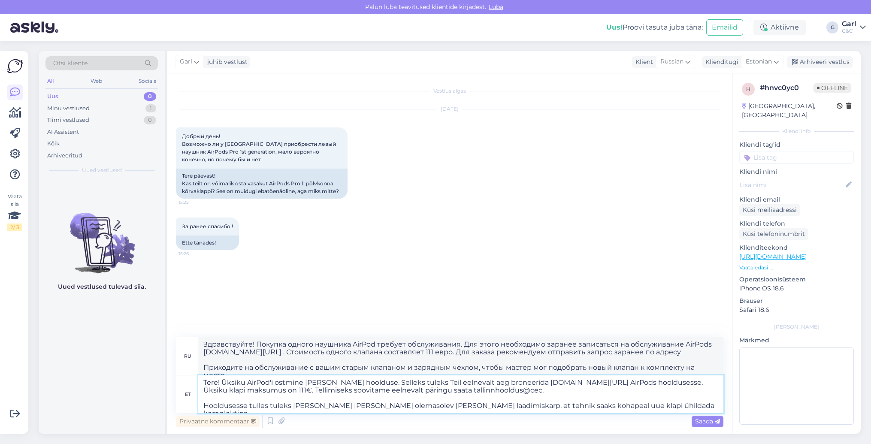
type textarea "Tere! Üksiku AirPod'i ostmine [PERSON_NAME] hoolduse. Selleks tuleks Teil eelne…"
type textarea "Здравствуйте! Покупка одного наушника AirPod требует обслуживания. Для этого не…"
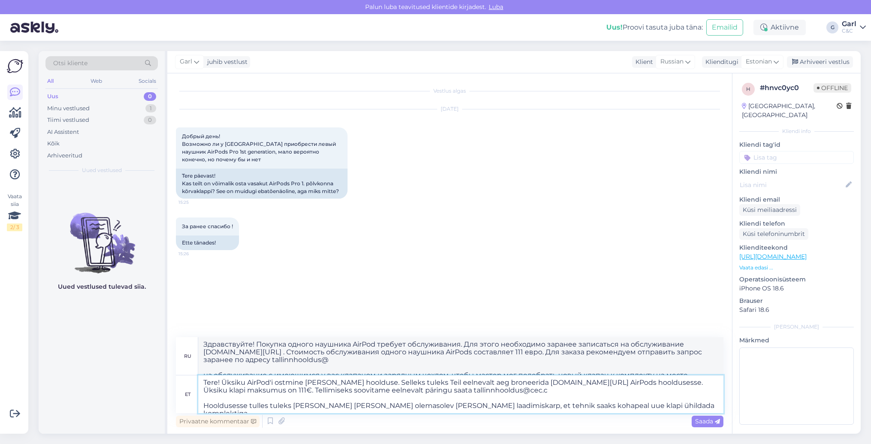
type textarea "Tere! Üksiku AirPod'i ostmine [PERSON_NAME] hoolduse. Selleks tuleks Teil eelne…"
type textarea "Здравствуйте! Покупка одного наушника AirPod требует обслуживания. Для этого не…"
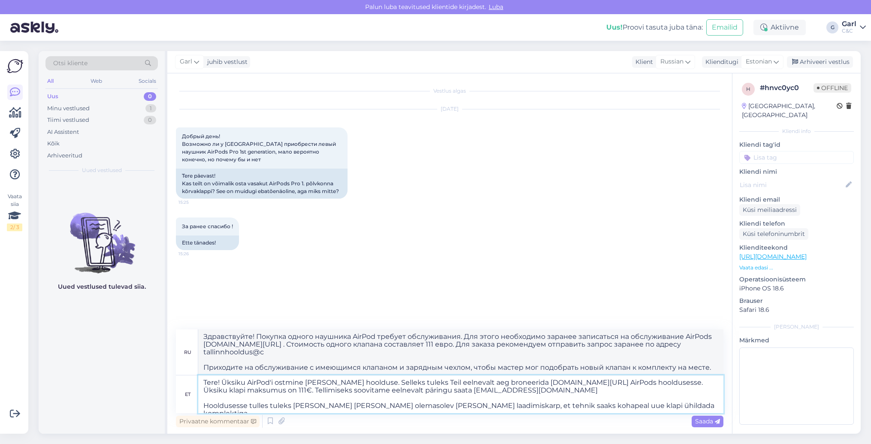
type textarea "Tere! Üksiku AirPod'i ostmine [PERSON_NAME] hoolduse. Selleks tuleks Teil eelne…"
type textarea "Здравствуйте! Покупка одного наушника AirPod требует обслуживания. Для этого не…"
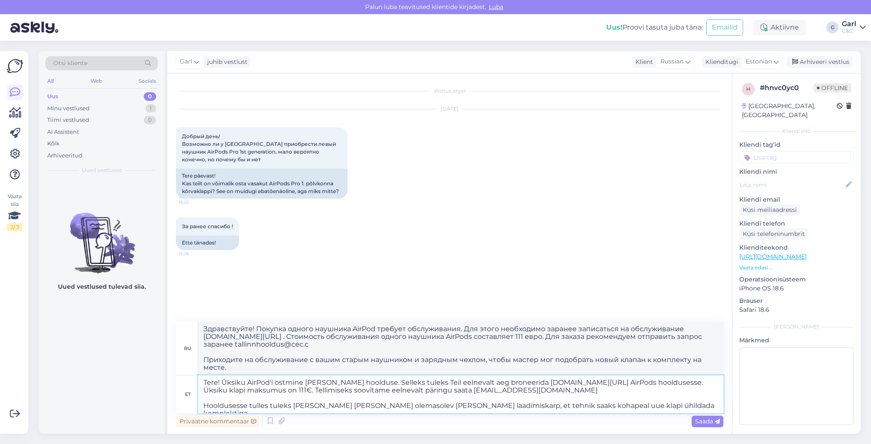
type textarea "Tere! Üksiku AirPod'i ostmine [PERSON_NAME] hoolduse. Selleks tuleks Teil eelne…"
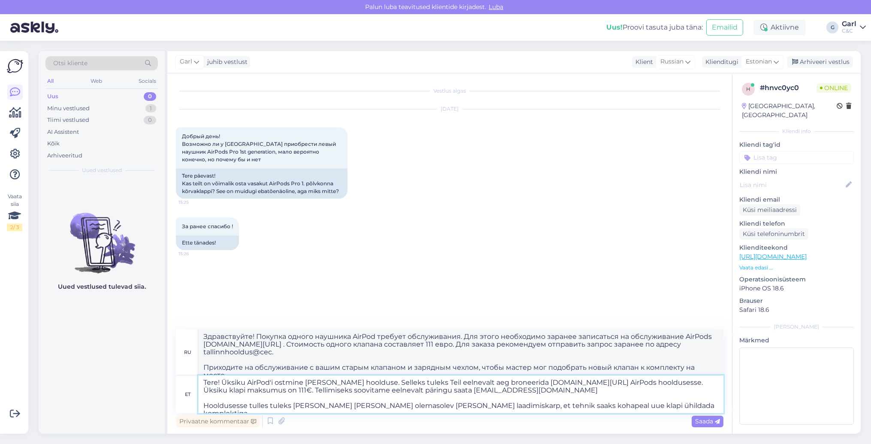
type textarea "Здравствуйте! Покупка одного наушника AirPod требует обслуживания. Для этого не…"
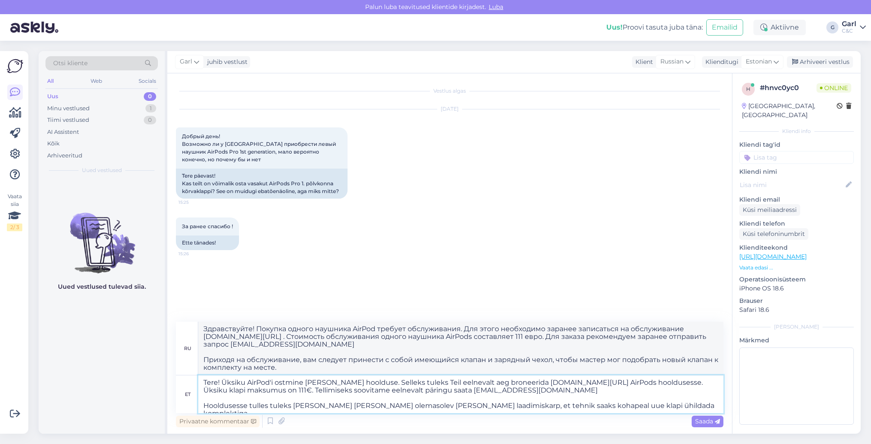
type textarea "Tere! Üksiku AirPod'i ostmine [PERSON_NAME] hoolduse. Selleks tuleks Teil eelne…"
click at [519, 394] on textarea "Tere! Üksiku AirPod'i ostmine [PERSON_NAME] hoolduse. Selleks tuleks Teil eelne…" at bounding box center [460, 395] width 525 height 38
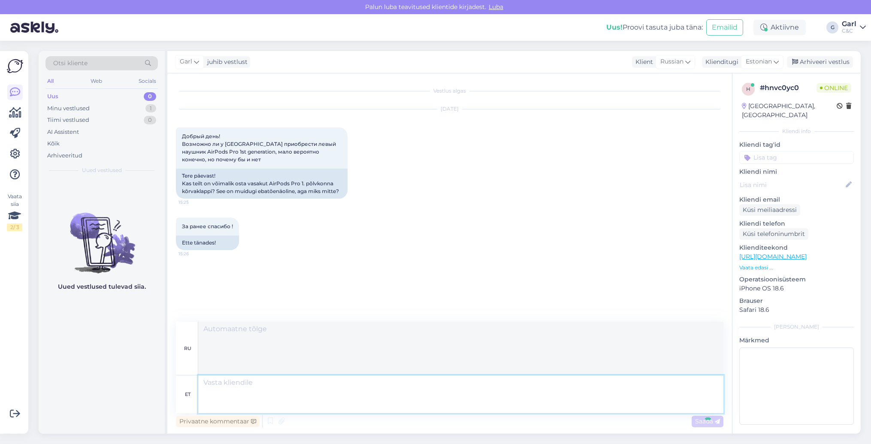
scroll to position [66, 0]
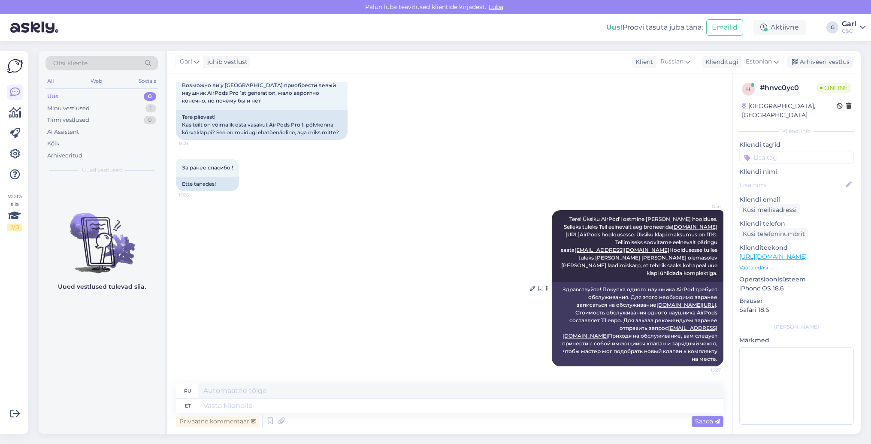
click at [657, 305] on link "[DOMAIN_NAME][URL]" at bounding box center [687, 305] width 60 height 6
click at [257, 402] on textarea at bounding box center [460, 406] width 525 height 15
type textarea "Vabandust, õ"
type textarea "Извини,"
type textarea "Vabandust, õige l"
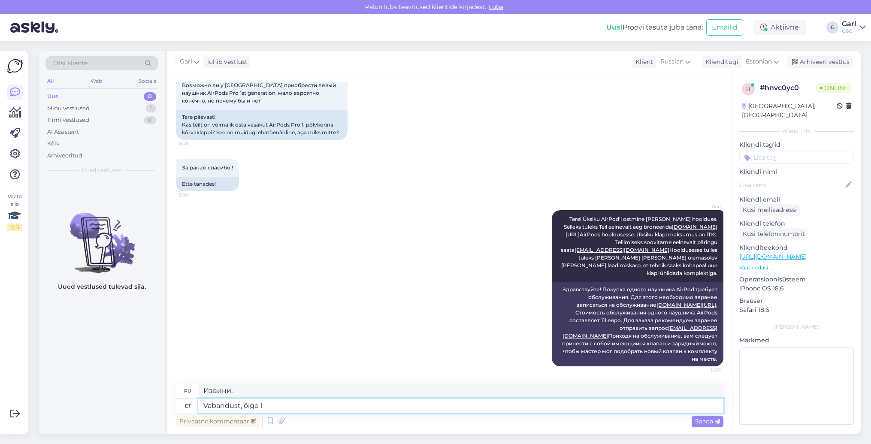
type textarea "Извините, конечно."
type textarea "Vabandust, õige link o"
type textarea "Извините, правильная ссылка"
type textarea "Vabandust, õige link on ce"
type textarea "Извините, правильная ссылка:"
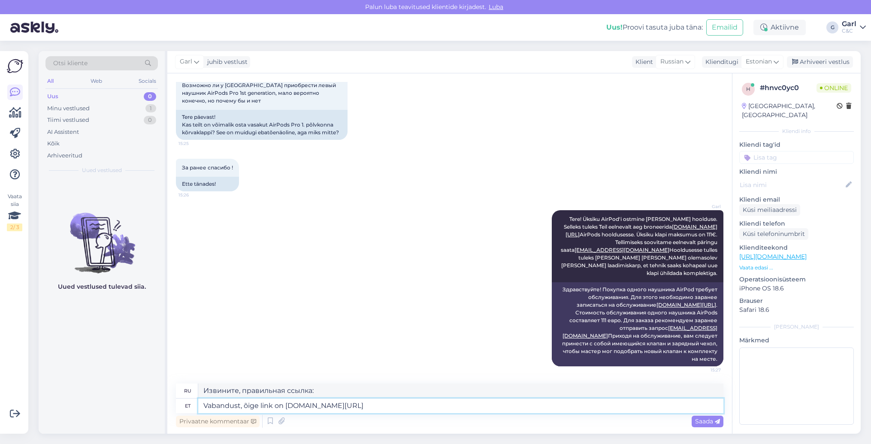
type textarea "Vabandust, õige link on [DOMAIN_NAME][URL]"
type textarea "Извините, правильная ссылка — [DOMAIN_NAME][URL]"
drag, startPoint x: 353, startPoint y: 407, endPoint x: 287, endPoint y: 407, distance: 66.5
click at [287, 407] on textarea "Vabandust, õige link on [DOMAIN_NAME][URL]" at bounding box center [460, 406] width 525 height 15
type textarea "Vabandust, õige link on [DOMAIN_NAME][URL]"
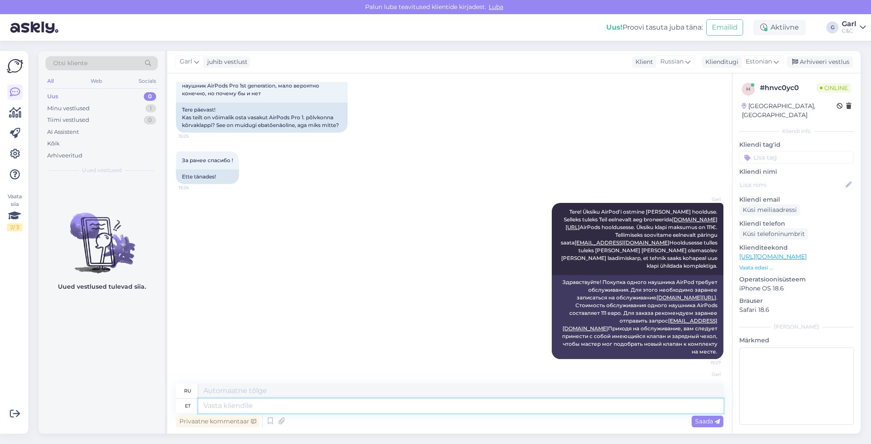
scroll to position [118, 0]
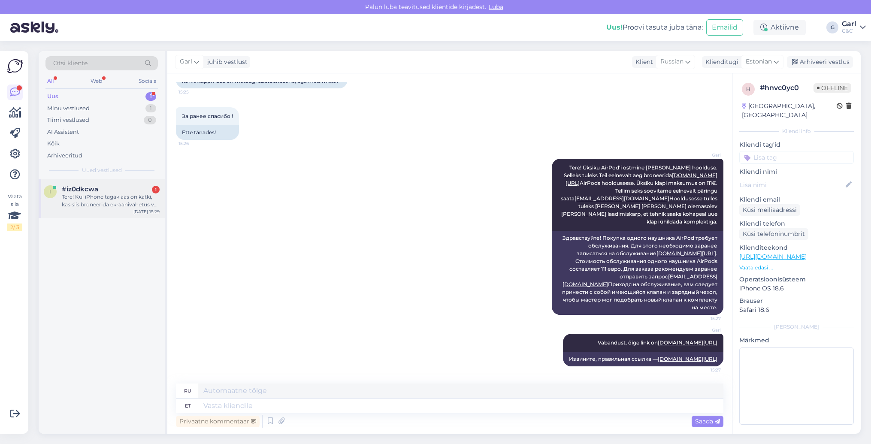
click at [142, 199] on div "Tere! Kui iPhone tagaklaas on katki, kas siis broneerida ekraanivahetus või hoo…" at bounding box center [111, 200] width 98 height 15
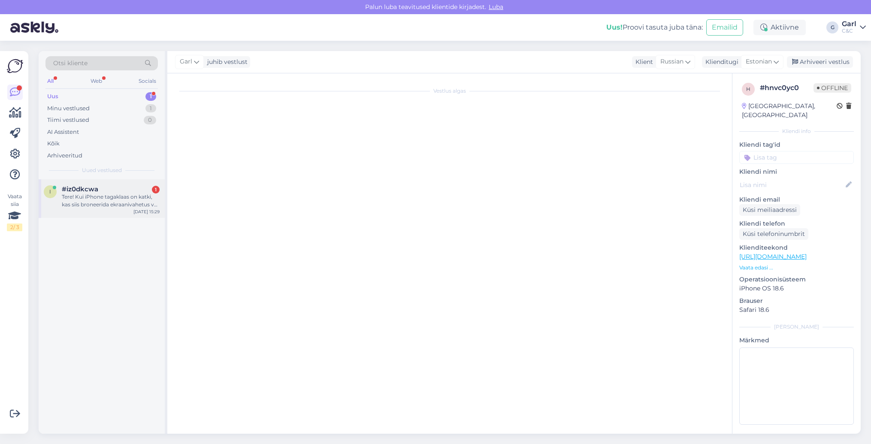
scroll to position [0, 0]
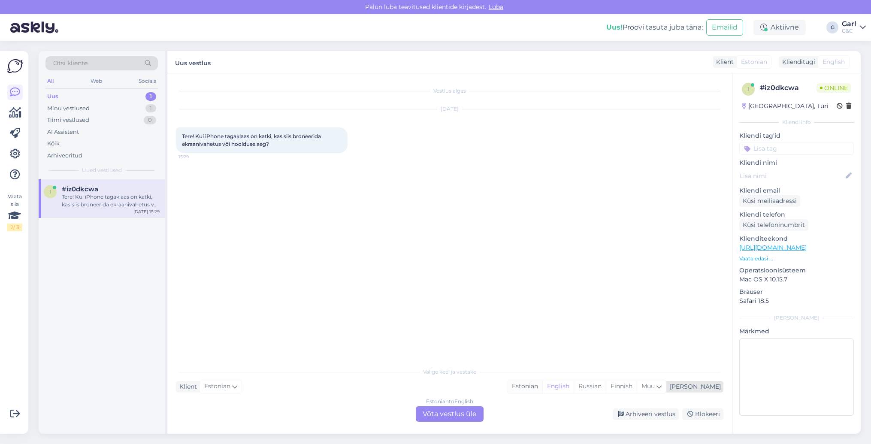
click at [542, 383] on div "Estonian" at bounding box center [525, 386] width 35 height 13
click at [467, 410] on div "Estonian to Estonian Võta vestlus üle" at bounding box center [450, 413] width 68 height 15
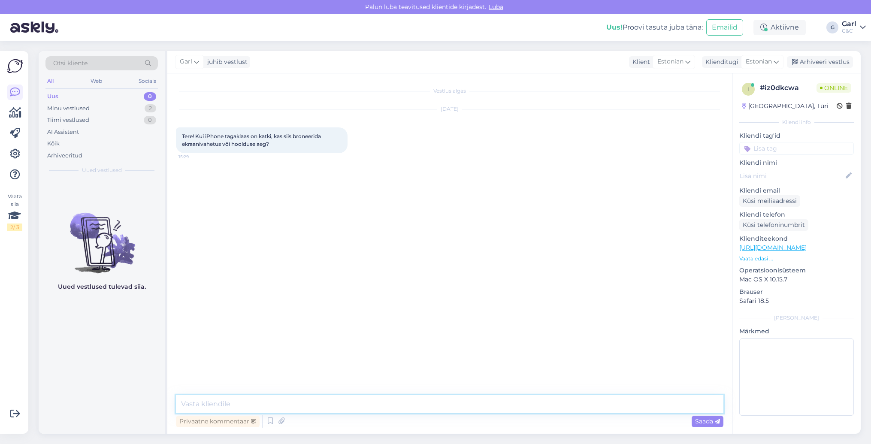
click at [467, 407] on textarea at bounding box center [450, 404] width 548 height 18
type textarea "Tere! Võite valida diagnostika sellisel juhul."
click at [131, 106] on div "Minu vestlused 2" at bounding box center [101, 109] width 112 height 12
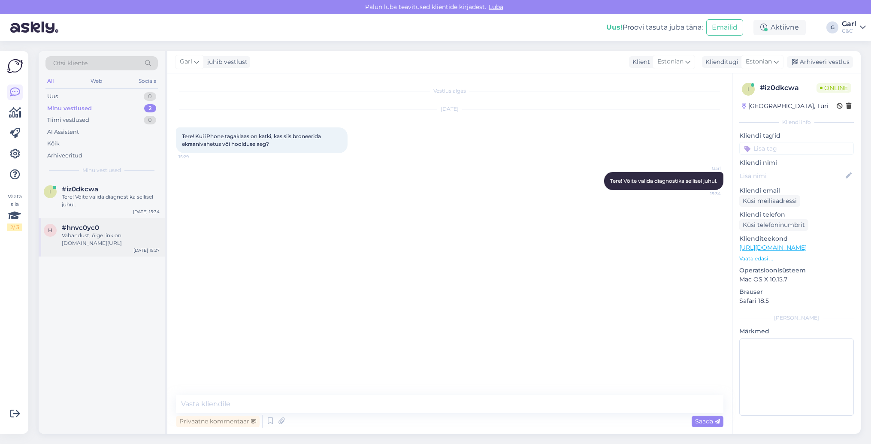
click at [129, 226] on div "#hnvc0yc0" at bounding box center [111, 228] width 98 height 8
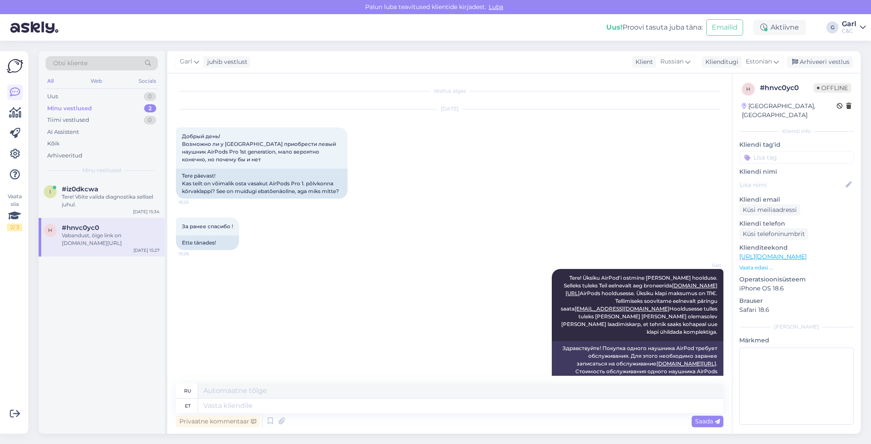
scroll to position [118, 0]
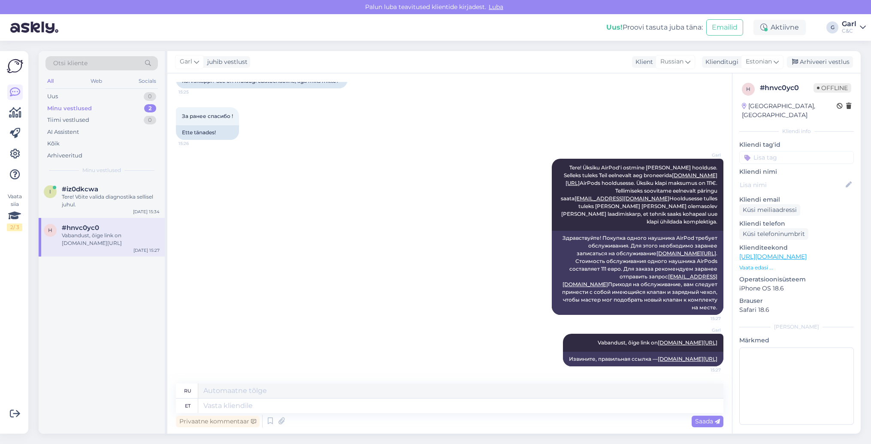
click at [831, 53] on div "Garl juhib vestlust Klient [DEMOGRAPHIC_DATA] Klienditugi Estonian Arhiveeri ve…" at bounding box center [514, 62] width 694 height 22
click at [830, 60] on div "Arhiveeri vestlus" at bounding box center [820, 62] width 66 height 12
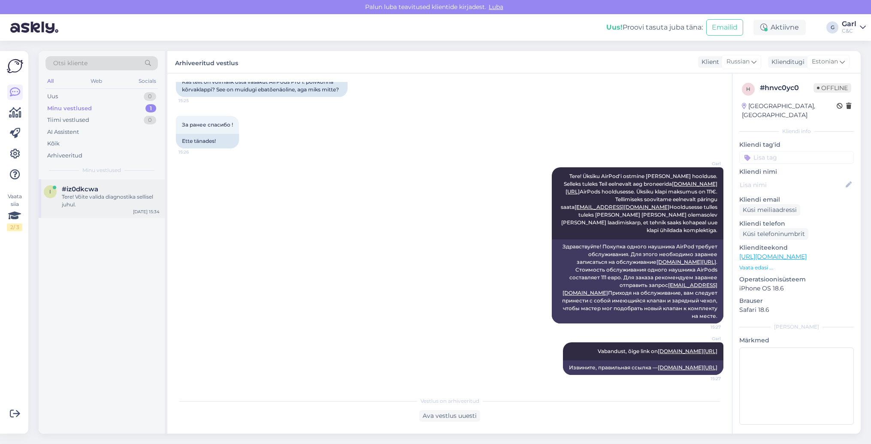
click at [111, 204] on div "Tere! Võite valida diagnostika sellisel juhul." at bounding box center [111, 200] width 98 height 15
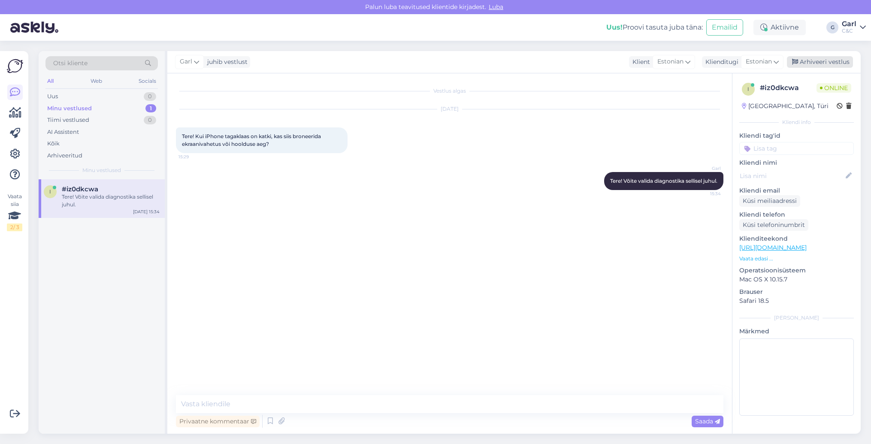
click at [809, 61] on div "Arhiveeri vestlus" at bounding box center [820, 62] width 66 height 12
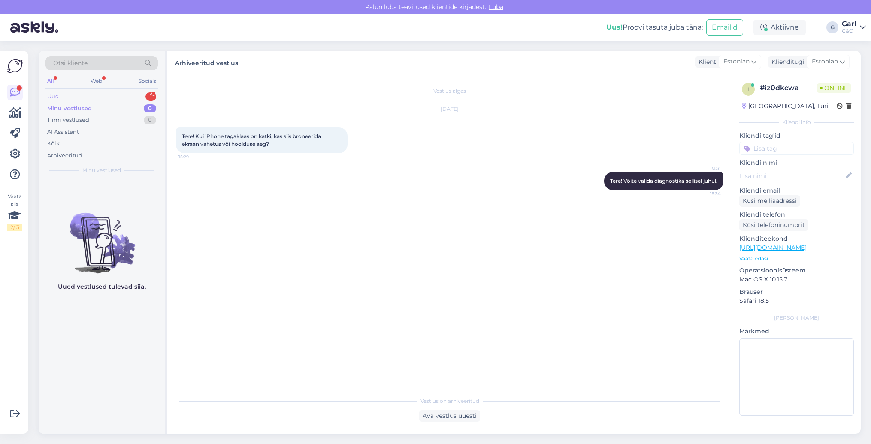
click at [112, 93] on div "Uus 1" at bounding box center [101, 97] width 112 height 12
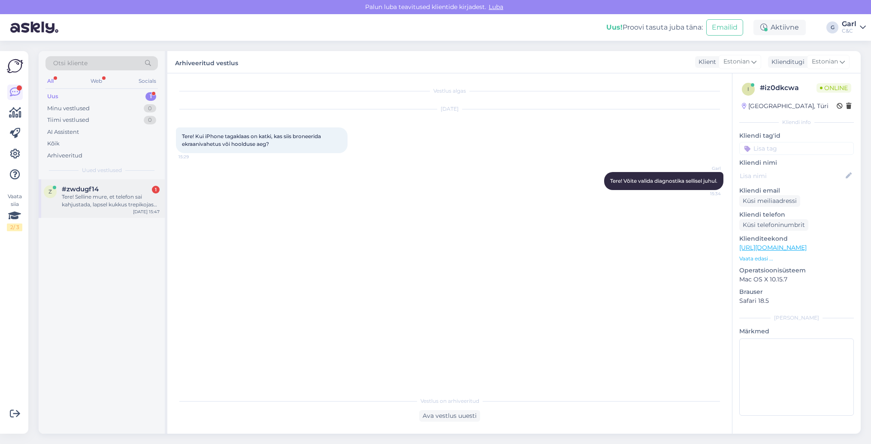
click at [106, 182] on div "z #zwdugf14 1 Tere! Selline mure, et telefon sai kahjustada, lapsel kukkus trep…" at bounding box center [102, 198] width 126 height 39
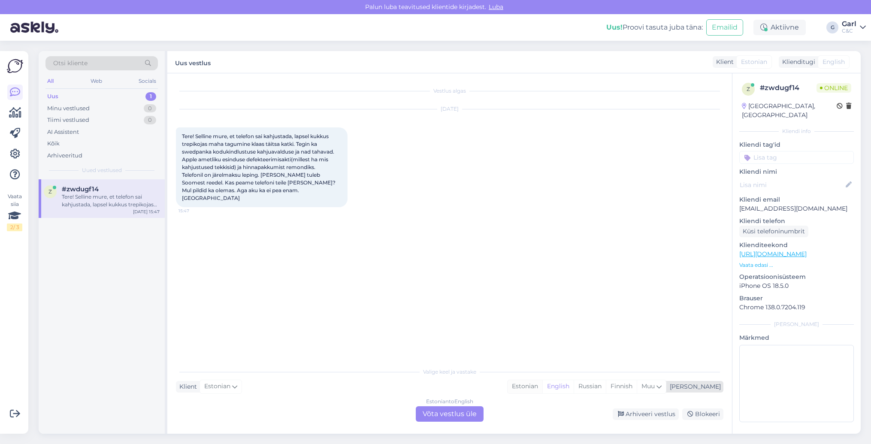
click at [542, 387] on div "Estonian" at bounding box center [525, 386] width 35 height 13
click at [471, 409] on div "Estonian to Estonian Võta vestlus üle" at bounding box center [450, 413] width 68 height 15
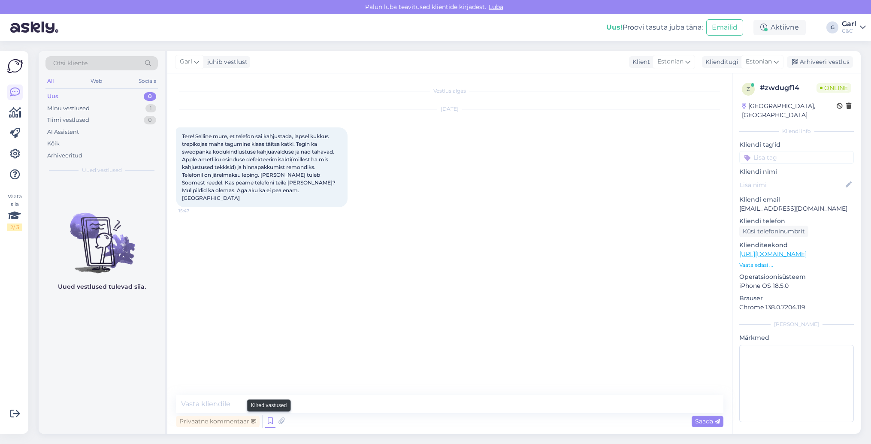
click at [266, 422] on icon at bounding box center [270, 421] width 10 height 13
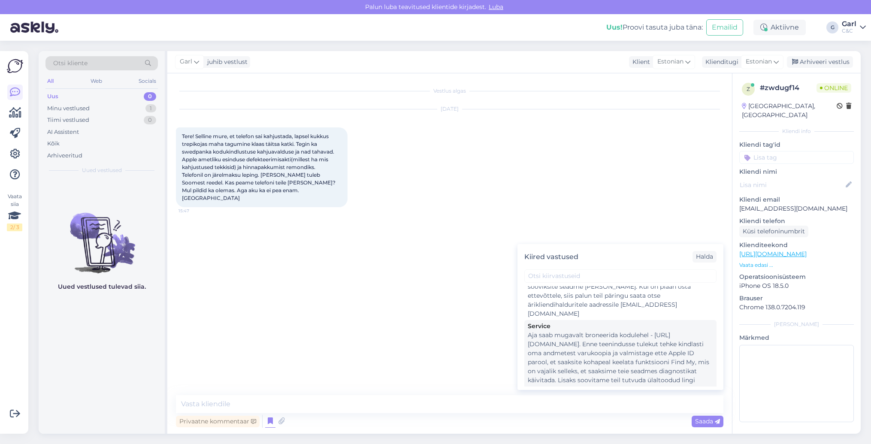
scroll to position [1253, 0]
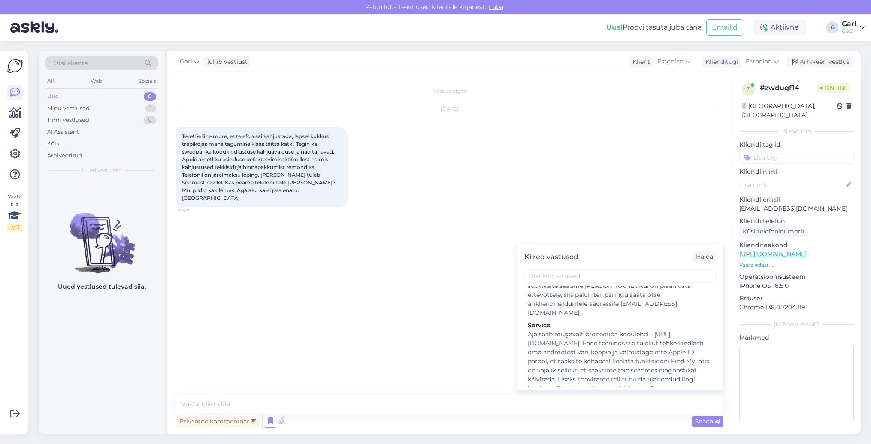
click at [567, 406] on div "Hooldusesse saab aega broneerida kodulehel - [URL][DOMAIN_NAME]. Enne hoolduses…" at bounding box center [620, 433] width 185 height 54
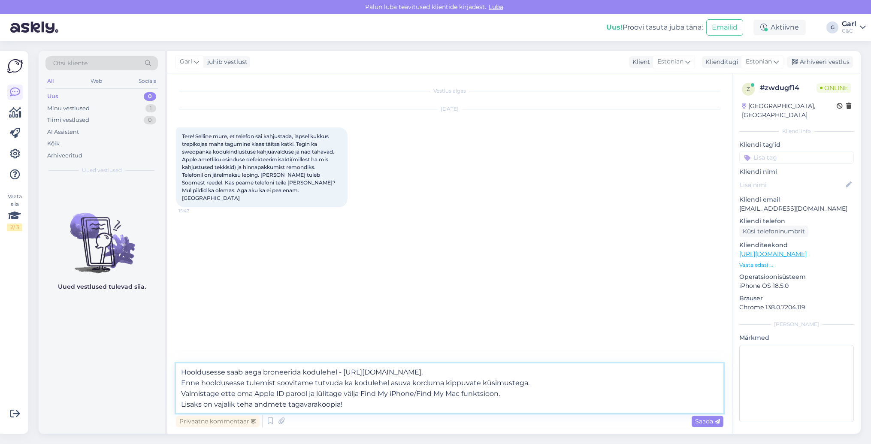
click at [178, 372] on textarea "Hooldusesse saab aega broneerida kodulehel - [URL][DOMAIN_NAME]. Enne hoolduses…" at bounding box center [450, 389] width 548 height 50
click at [252, 405] on textarea "Tere! Jah, selleks tuleks [PERSON_NAME] hooldusesse kindlustusjuhtumi raames. H…" at bounding box center [450, 389] width 548 height 50
type textarea "Tere! Jah, selleks tuleks [PERSON_NAME] hooldusesse kindlustusjuhtumi raames. H…"
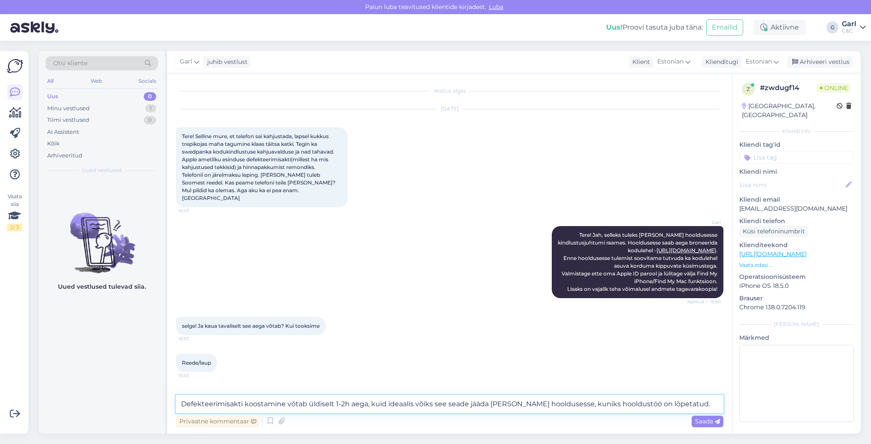
type textarea "Defekteerimisakti koostamine võtab üldiselt 1-2h aega, kuid ideaalis võiks see …"
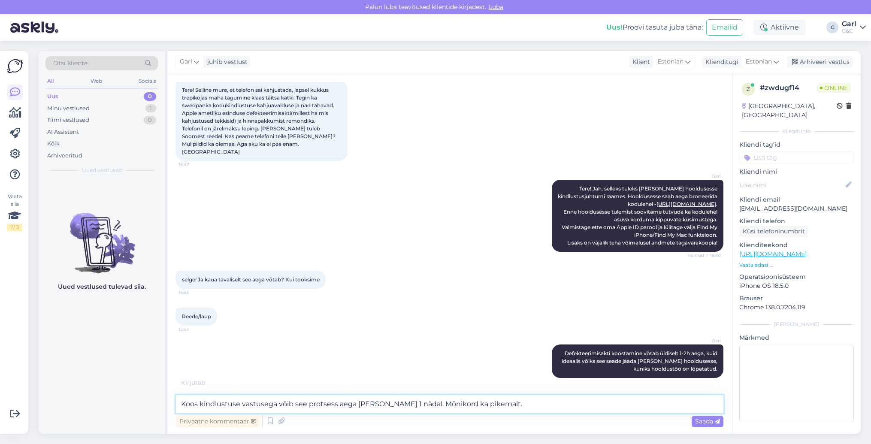
type textarea "Koos kindlustuse vastusega võib see protsess aega [PERSON_NAME] 1 nädal. Mõniko…"
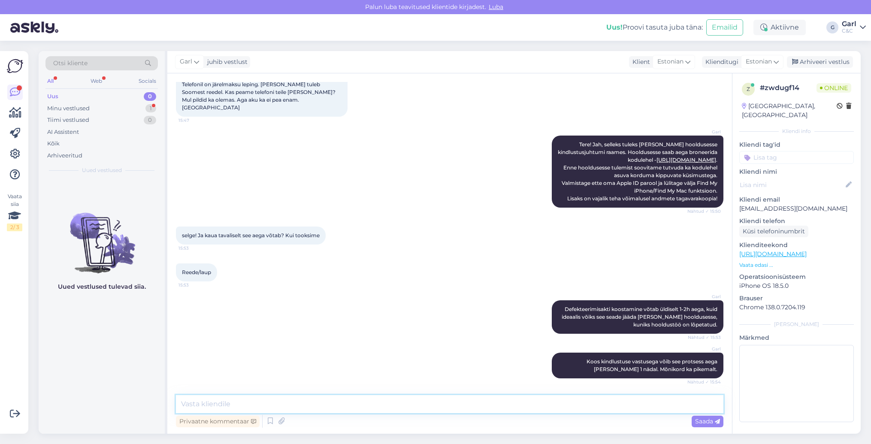
scroll to position [128, 0]
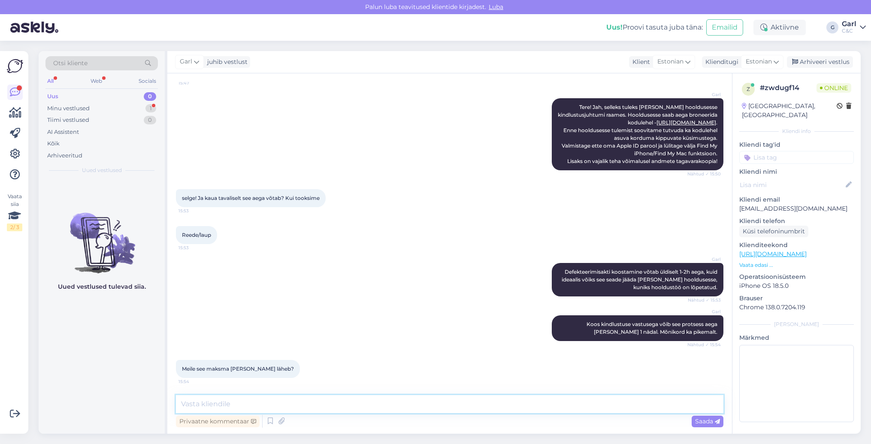
click at [402, 403] on textarea at bounding box center [450, 404] width 548 height 18
type textarea "S"
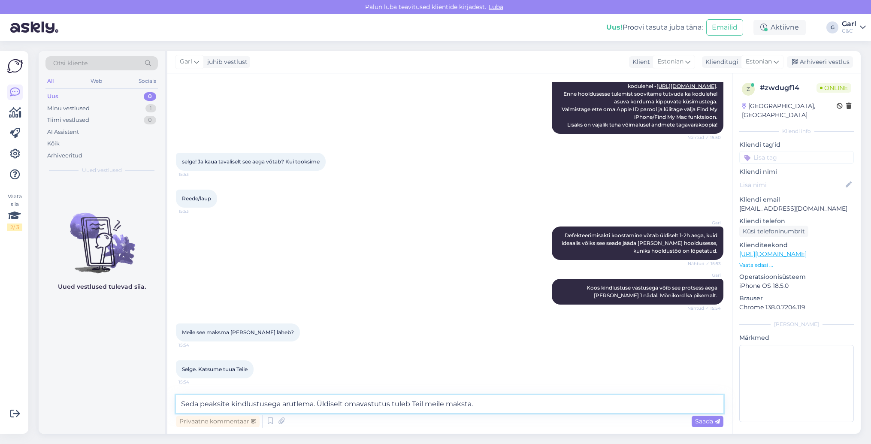
type textarea "Seda peaksite kindlustusega arutlema. Üldiselt omavastutus tuleb Teil meile mak…"
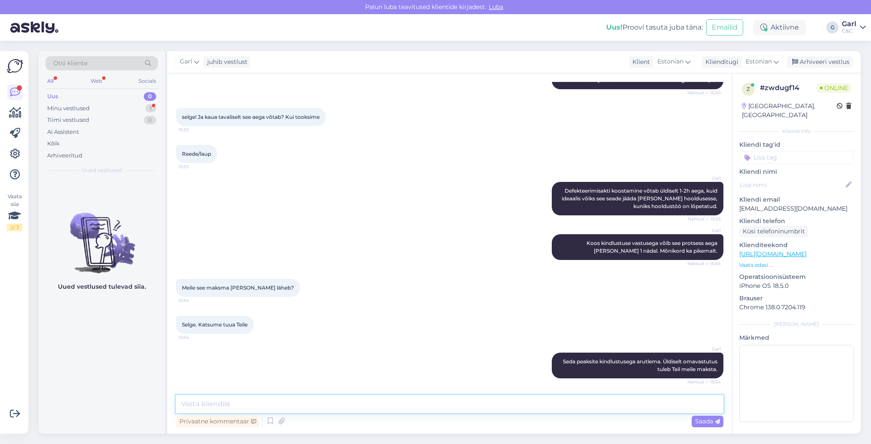
scroll to position [283, 0]
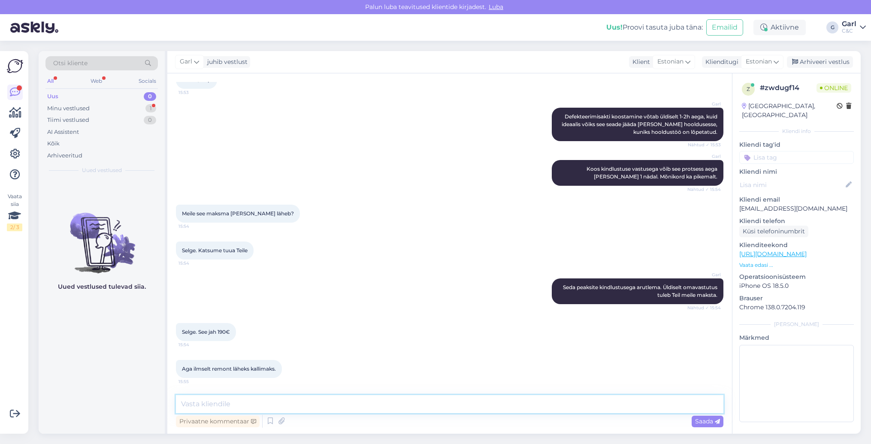
click at [347, 404] on textarea at bounding box center [450, 404] width 548 height 18
click at [338, 398] on textarea "See selgub defekteerimisakti" at bounding box center [450, 404] width 548 height 18
click at [320, 413] on textarea "See selgub defekteerimisakti" at bounding box center [450, 404] width 548 height 18
click at [320, 408] on textarea "See selgub defekteerimisakti" at bounding box center [450, 404] width 548 height 18
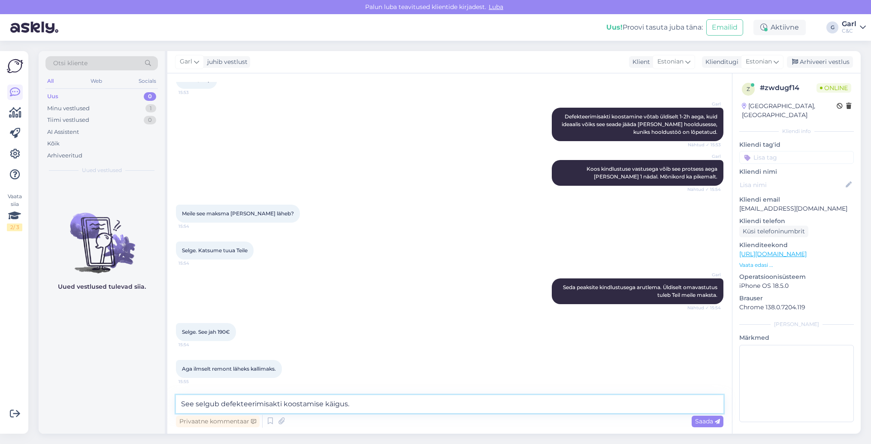
type textarea "See selgub defekteerimisakti koostamise käigus."
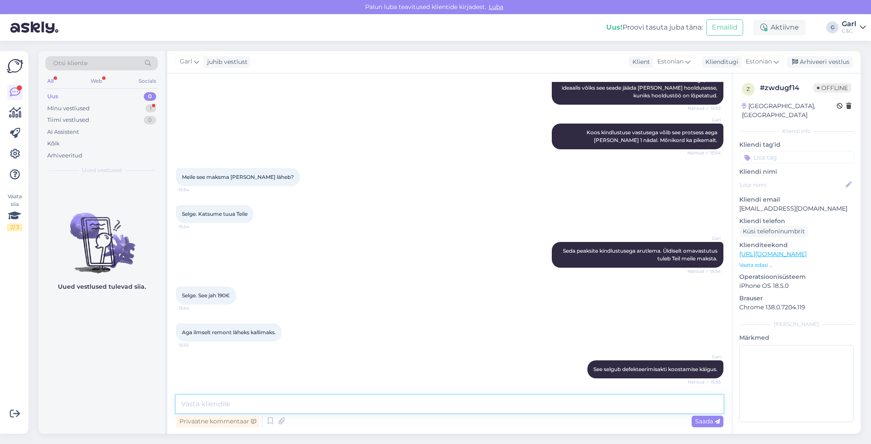
scroll to position [430, 0]
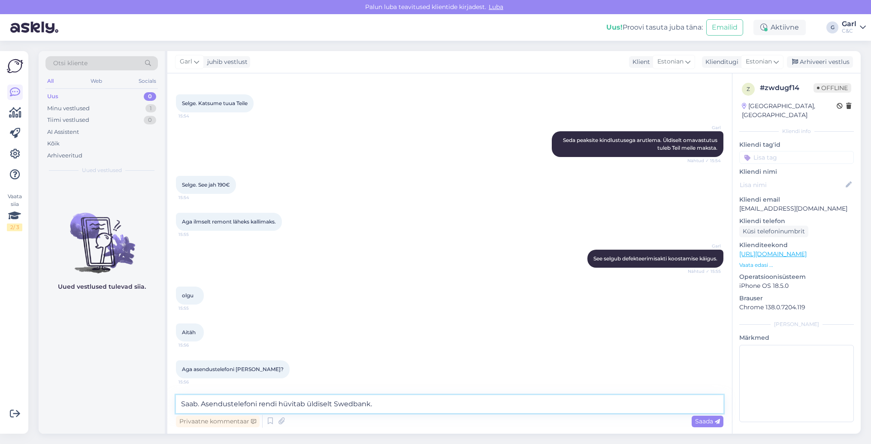
type textarea "Saab. Asendustelefoni rendi hüvitab üldiselt Swedbank."
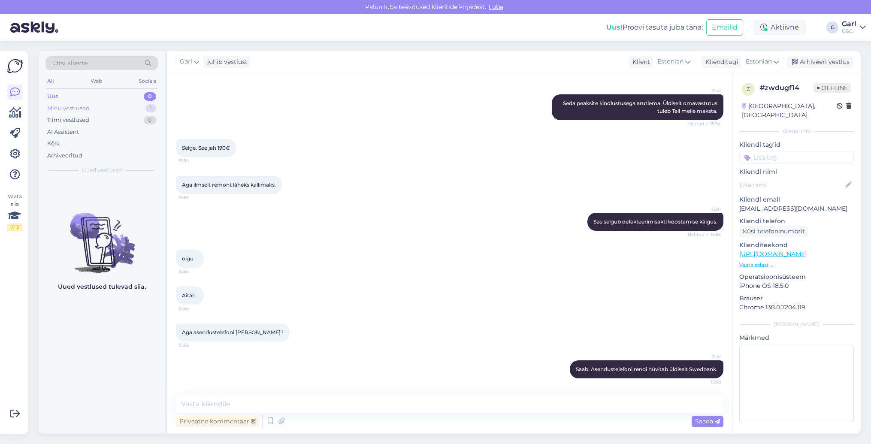
click at [130, 104] on div "Minu vestlused 1" at bounding box center [101, 109] width 112 height 12
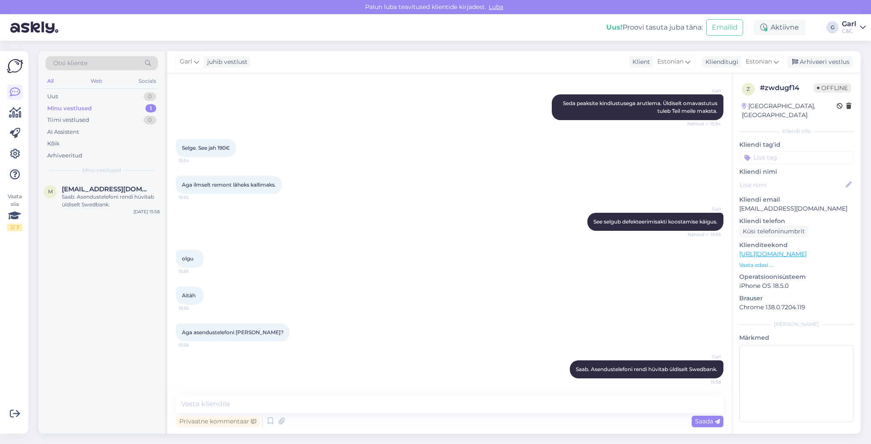
click at [131, 110] on div "Minu vestlused 1" at bounding box center [101, 109] width 112 height 12
click at [151, 348] on div "m [EMAIL_ADDRESS][DOMAIN_NAME] Saab. Asendustelefoni rendi hüvitab üldiselt Swe…" at bounding box center [102, 306] width 126 height 254
click at [375, 377] on div "[PERSON_NAME]. Asendustelefoni rendi hüvitab üldiselt Swedbank. 15:58" at bounding box center [450, 369] width 548 height 37
click at [812, 60] on div "Arhiveeri vestlus" at bounding box center [820, 62] width 66 height 12
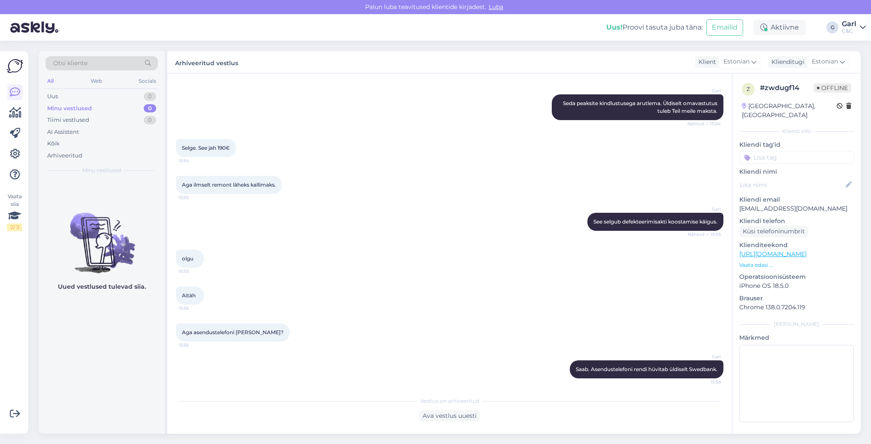
click at [120, 109] on div "Minu vestlused 0" at bounding box center [101, 109] width 112 height 12
click at [120, 114] on div "Tiimi vestlused 0" at bounding box center [101, 120] width 112 height 12
click at [116, 92] on div "Uus 1" at bounding box center [101, 97] width 112 height 12
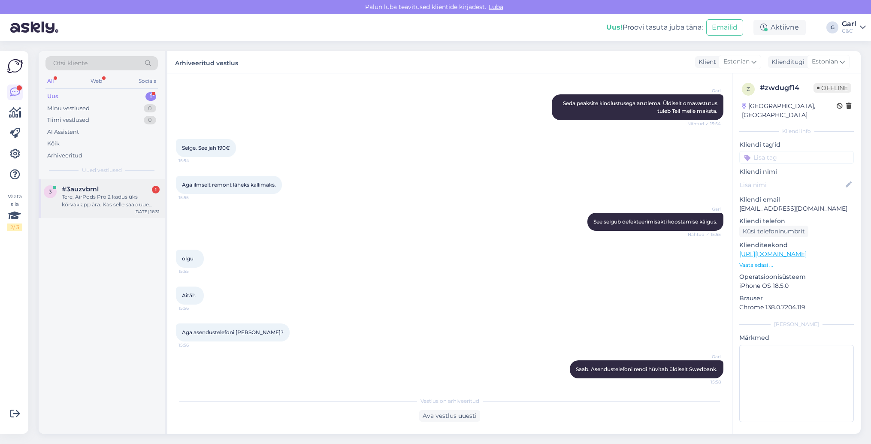
click at [134, 190] on div "#3auzvbml 1" at bounding box center [111, 189] width 98 height 8
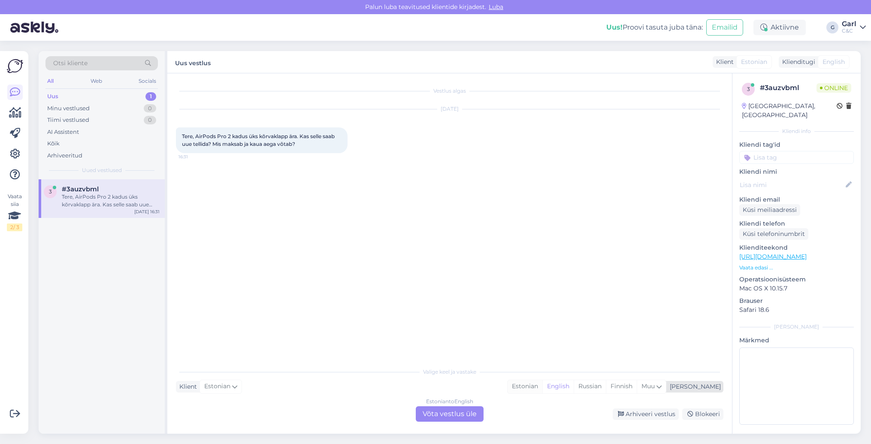
click at [542, 388] on div "Estonian" at bounding box center [525, 386] width 35 height 13
click at [454, 413] on div "Estonian to Estonian Võta vestlus üle" at bounding box center [450, 413] width 68 height 15
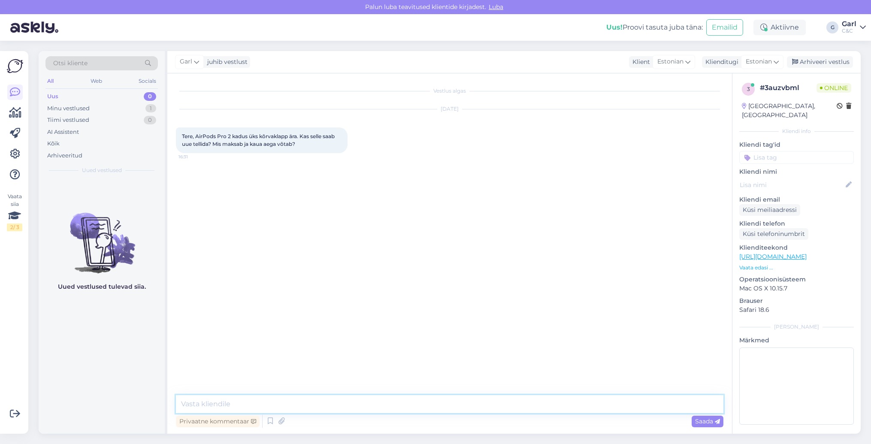
click at [448, 402] on textarea at bounding box center [450, 404] width 548 height 18
type textarea "Tere! Jah, üksiku AirPod"
click at [268, 418] on icon at bounding box center [270, 421] width 10 height 13
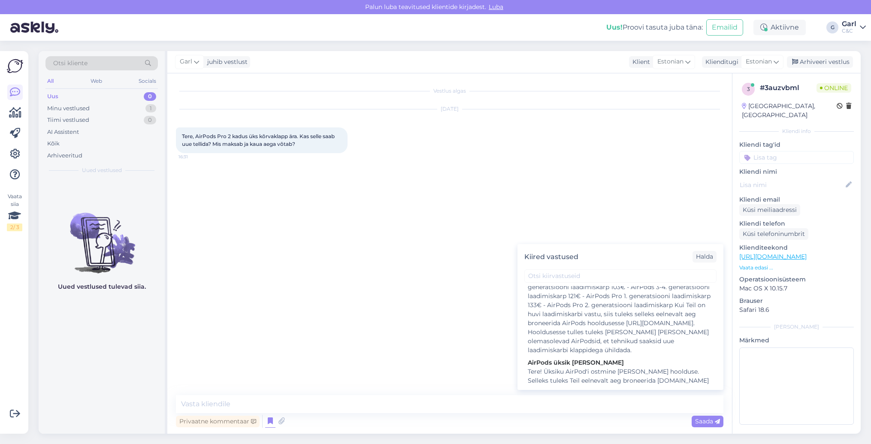
scroll to position [646, 0]
click at [561, 364] on div "Tere! Üksiku AirPod'i ostmine [PERSON_NAME] hoolduse. Selleks tuleks Teil eelne…" at bounding box center [620, 400] width 185 height 72
type textarea "Tere! Üksiku AirPod'i ostmine [PERSON_NAME] hoolduse. Selleks tuleks Teil eelne…"
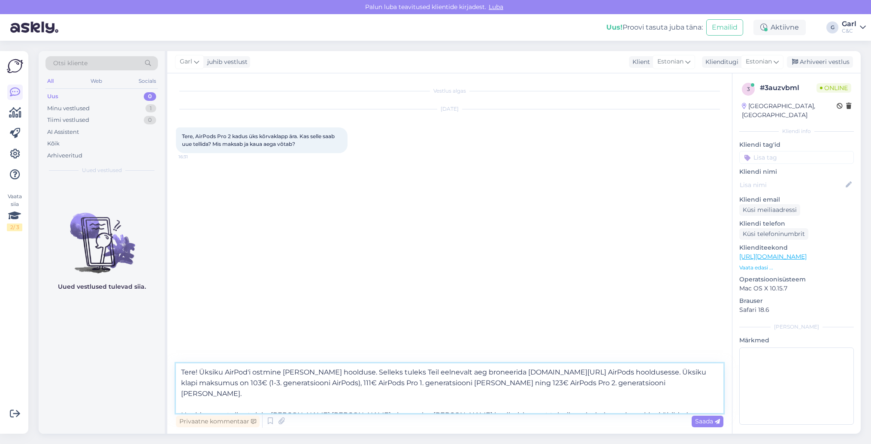
click at [295, 401] on textarea "Tere! Üksiku AirPod'i ostmine [PERSON_NAME] hoolduse. Selleks tuleks Teil eelne…" at bounding box center [450, 389] width 548 height 50
click at [494, 404] on textarea "Tere! Üksiku AirPod'i ostmine [PERSON_NAME] hoolduse. Selleks tuleks Teil eelne…" at bounding box center [450, 389] width 548 height 50
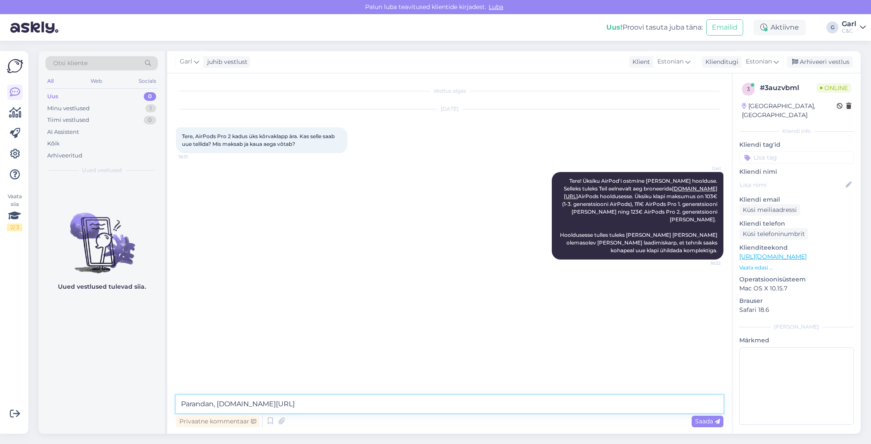
type textarea "Parandan, [DOMAIN_NAME][URL]"
click at [858, 28] on link "Garl C&C" at bounding box center [854, 28] width 24 height 14
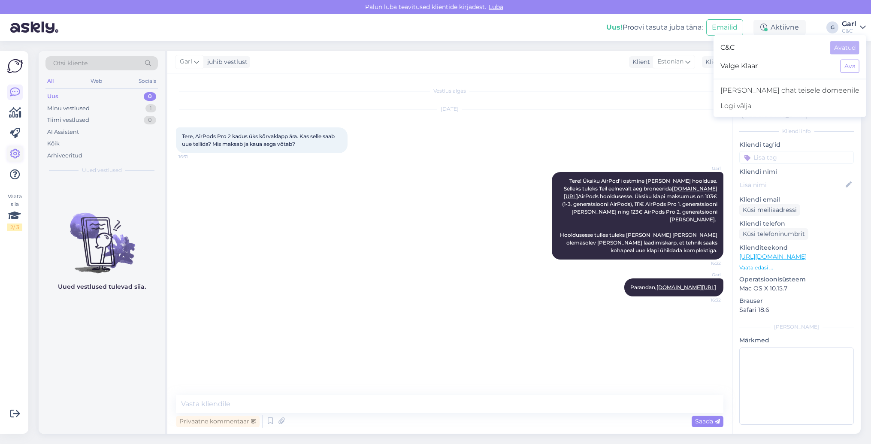
click at [16, 152] on icon at bounding box center [15, 154] width 10 height 10
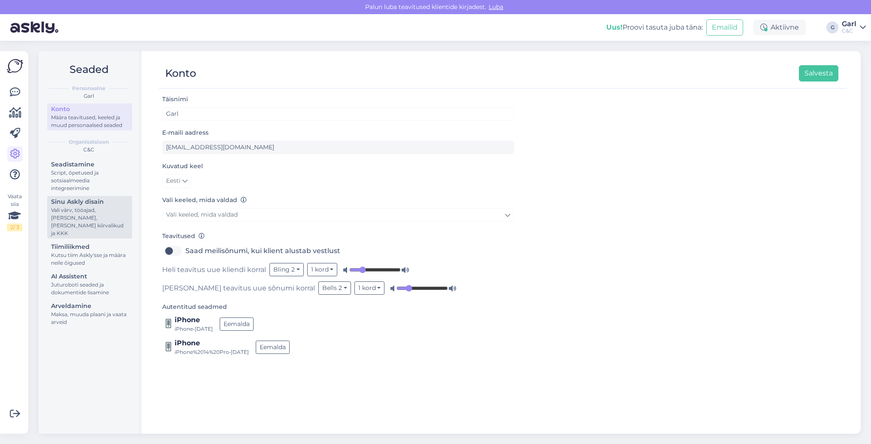
click at [89, 221] on div "Vali värv, tööajad, [PERSON_NAME], [PERSON_NAME] kiirvalikud ja KKK" at bounding box center [89, 221] width 77 height 31
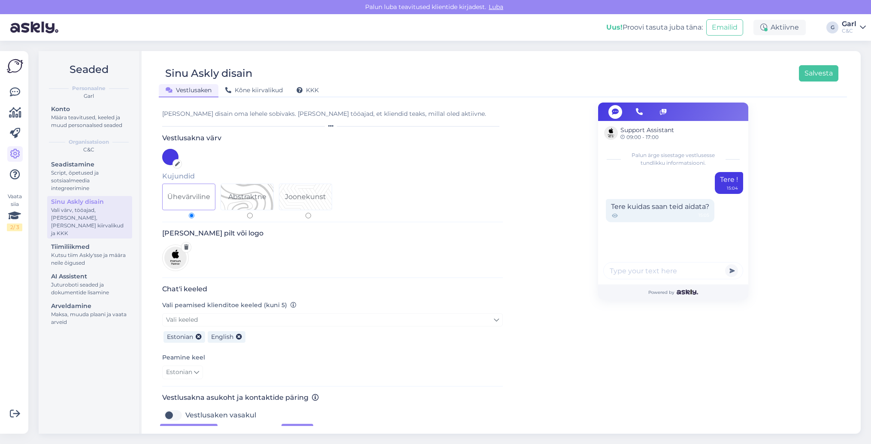
click at [69, 158] on div "Organisatsioon C&C Seadistamine Script, õpetused ja sotsiaalmeedia integreerimi…" at bounding box center [88, 233] width 87 height 194
click at [70, 166] on div "Seadistamine" at bounding box center [89, 164] width 77 height 9
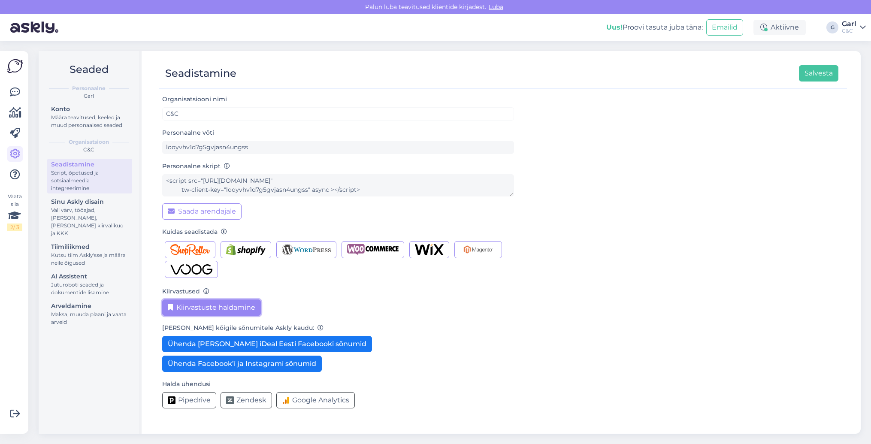
click at [238, 300] on button "Kiirvastuste haldamine" at bounding box center [211, 308] width 99 height 16
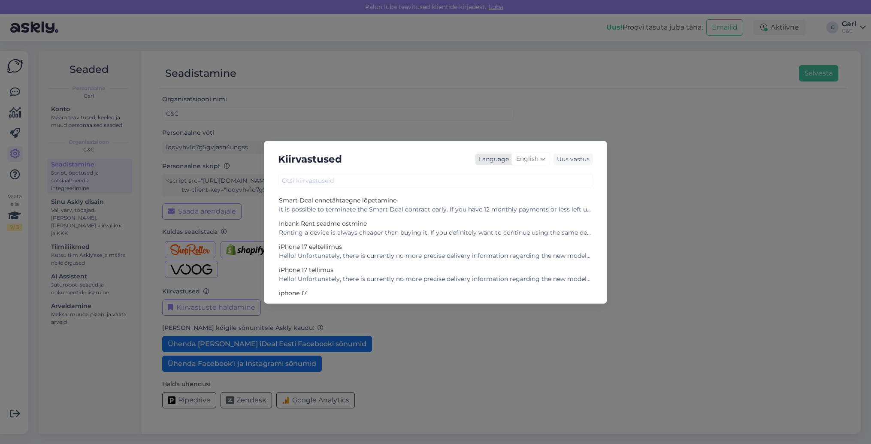
click at [539, 158] on div "English" at bounding box center [531, 159] width 39 height 14
click at [512, 222] on link "Estonian" at bounding box center [513, 221] width 94 height 14
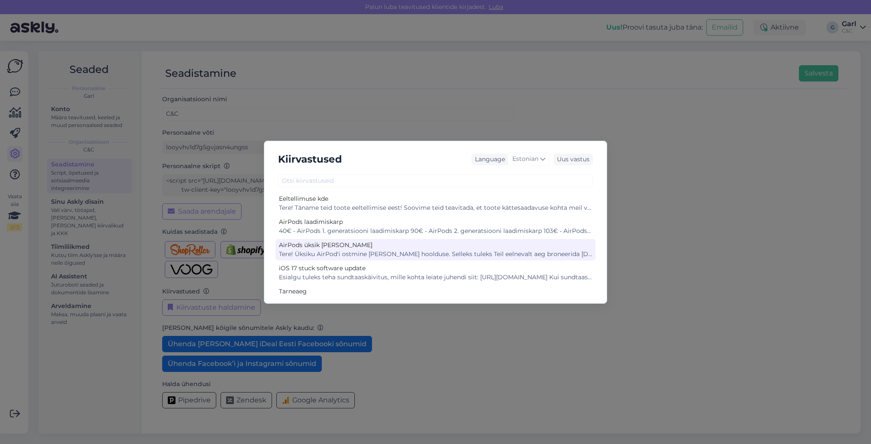
scroll to position [134, 0]
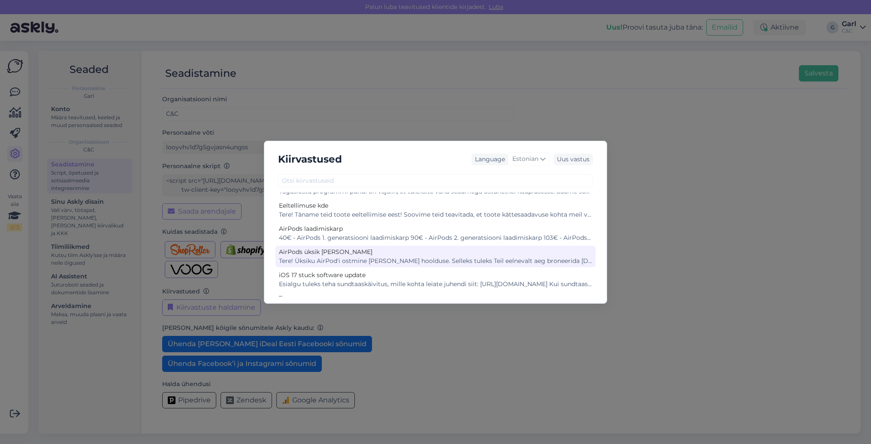
click at [407, 260] on div "Tere! Üksiku AirPod'i ostmine [PERSON_NAME] hoolduse. Selleks tuleks Teil eelne…" at bounding box center [435, 261] width 313 height 9
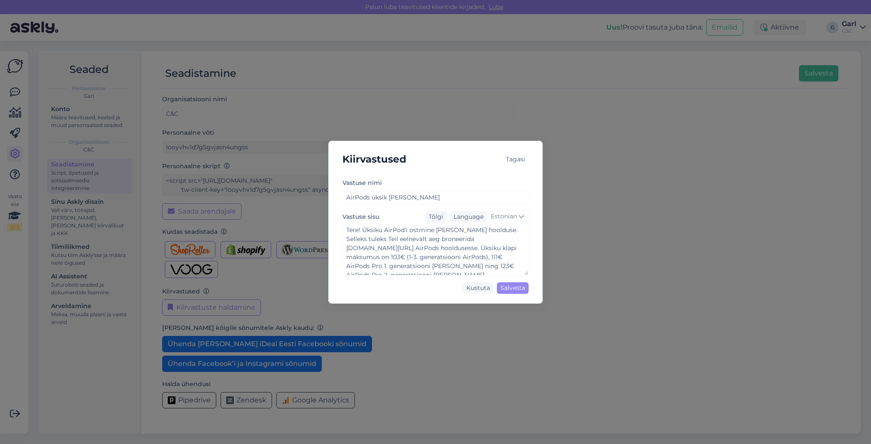
scroll to position [0, 0]
drag, startPoint x: 485, startPoint y: 240, endPoint x: 470, endPoint y: 239, distance: 15.1
click at [470, 239] on textarea "Tere! Üksiku AirPod'i ostmine [PERSON_NAME] hoolduse. Selleks tuleks Teil eelne…" at bounding box center [435, 250] width 186 height 49
type textarea "Tere! Üksiku AirPod'i ostmine [PERSON_NAME] hoolduse. Selleks tuleks Teil eelne…"
click at [522, 285] on div "Salvesta" at bounding box center [513, 288] width 32 height 12
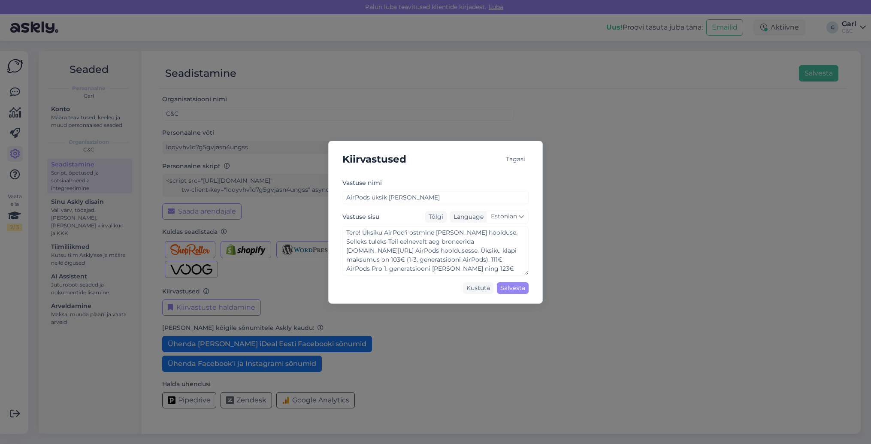
click at [549, 116] on div "Kiirvastused Tagasi Vastuse nimi AirPods üksik [PERSON_NAME] Vastuse sisu Tõlgi…" at bounding box center [435, 222] width 871 height 444
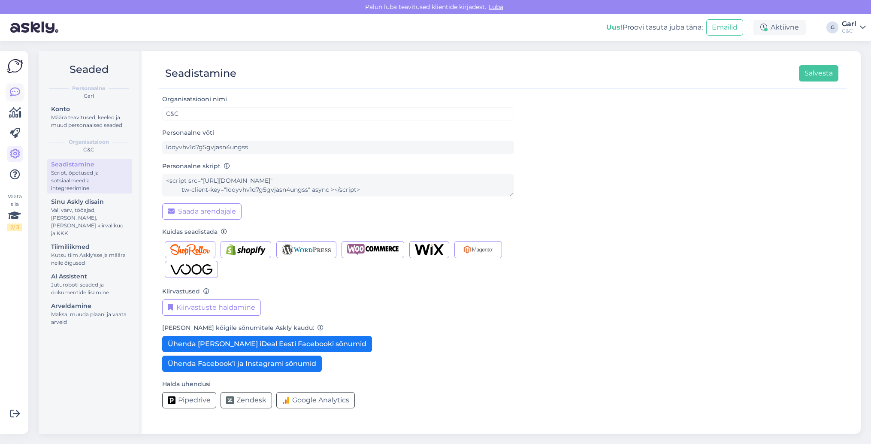
click at [11, 89] on icon at bounding box center [15, 92] width 10 height 10
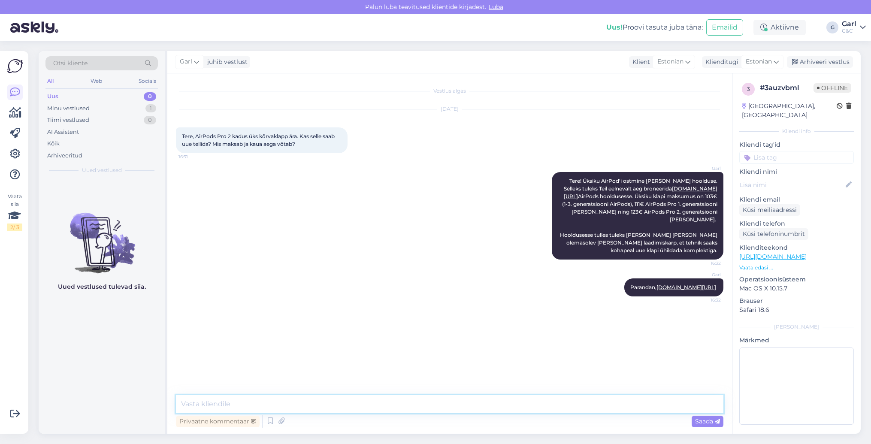
click at [419, 397] on textarea at bounding box center [450, 404] width 548 height 18
click at [819, 61] on div "Arhiveeri vestlus" at bounding box center [820, 62] width 66 height 12
